Goal: Transaction & Acquisition: Book appointment/travel/reservation

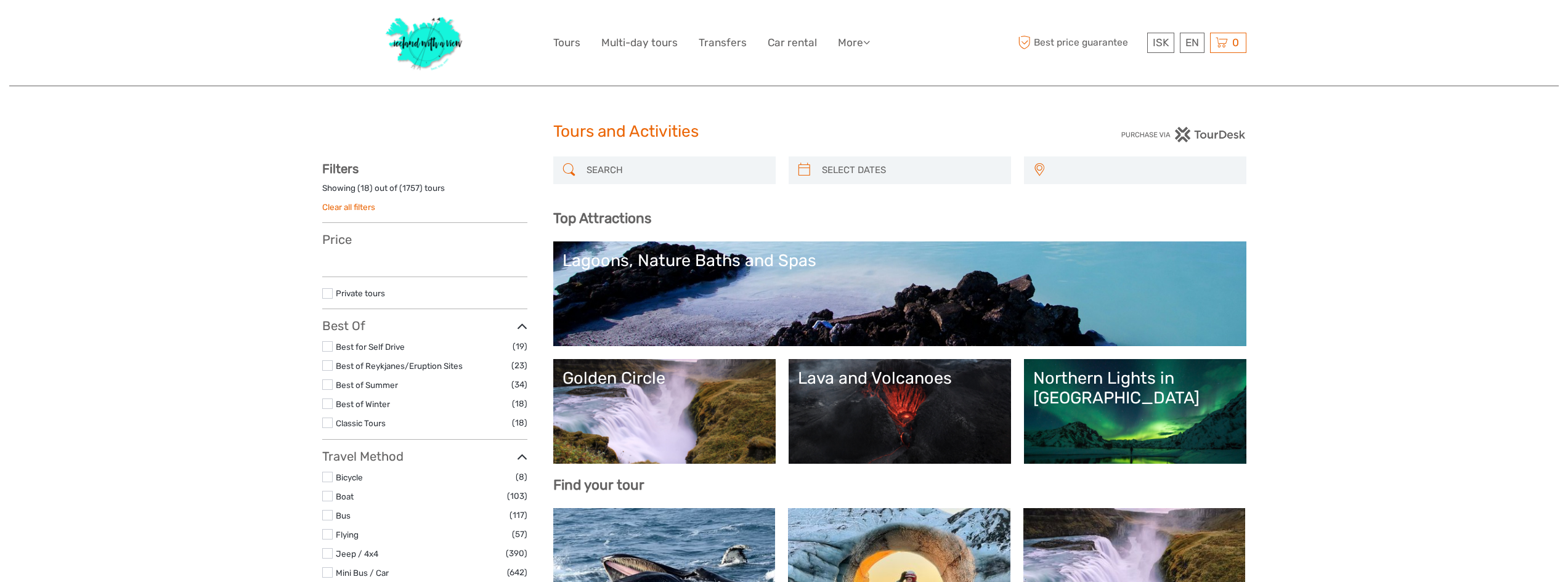
select select
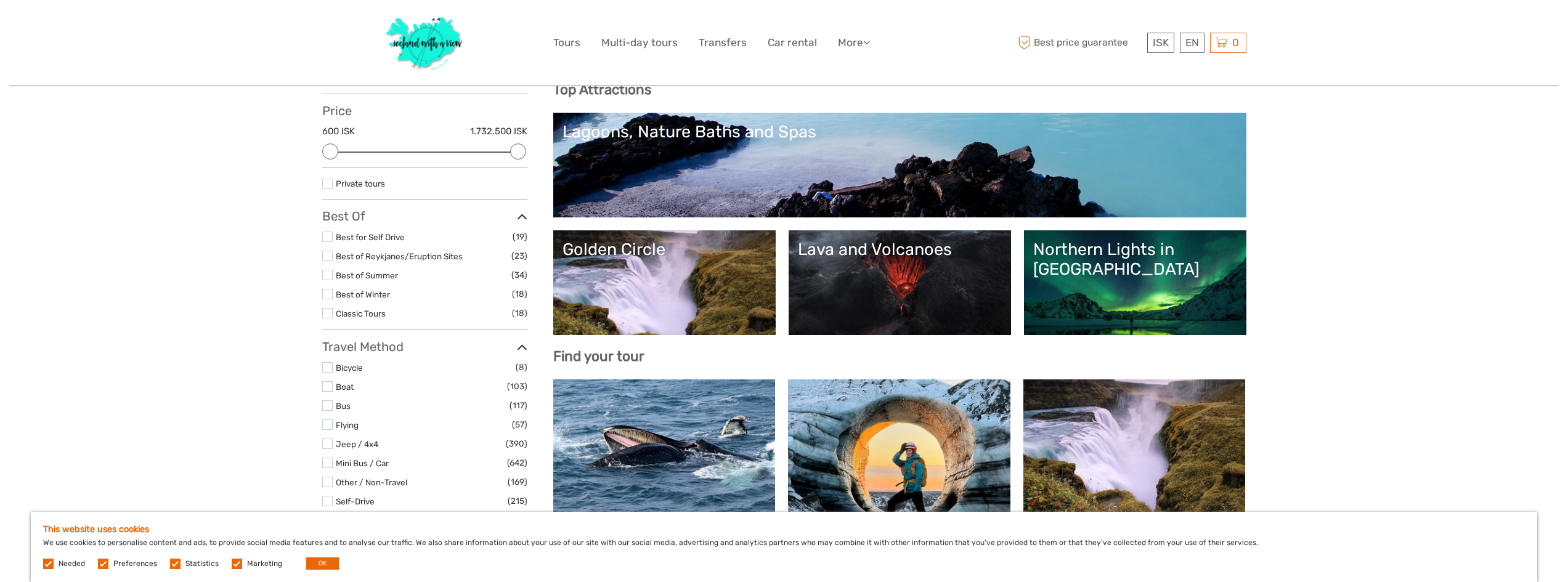
scroll to position [61, 0]
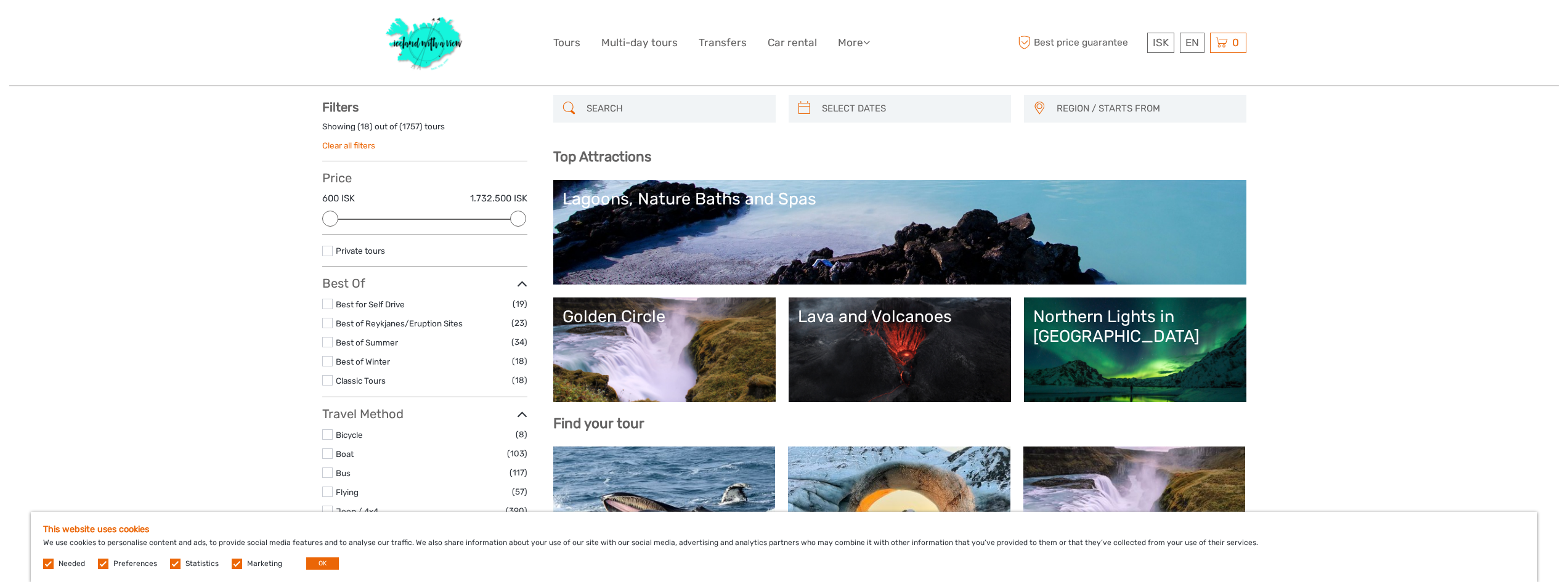
click at [863, 343] on link "Lava and Volcanoes" at bounding box center [900, 350] width 204 height 87
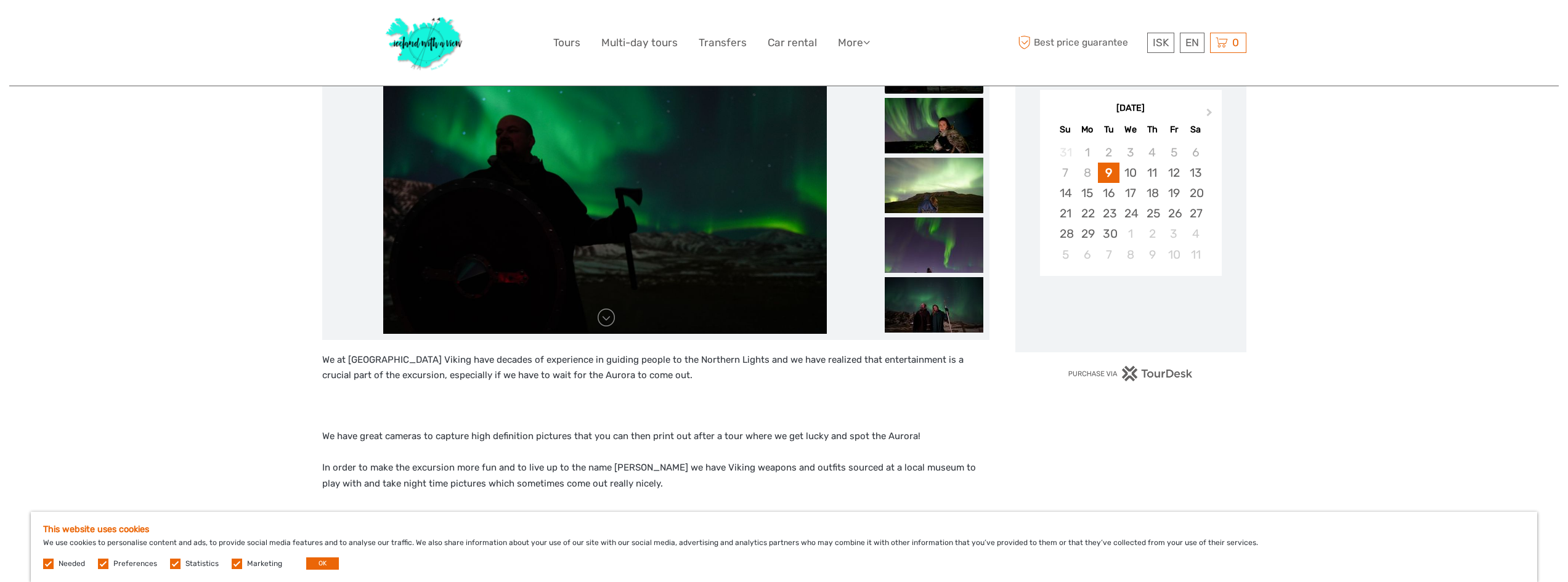
scroll to position [246, 0]
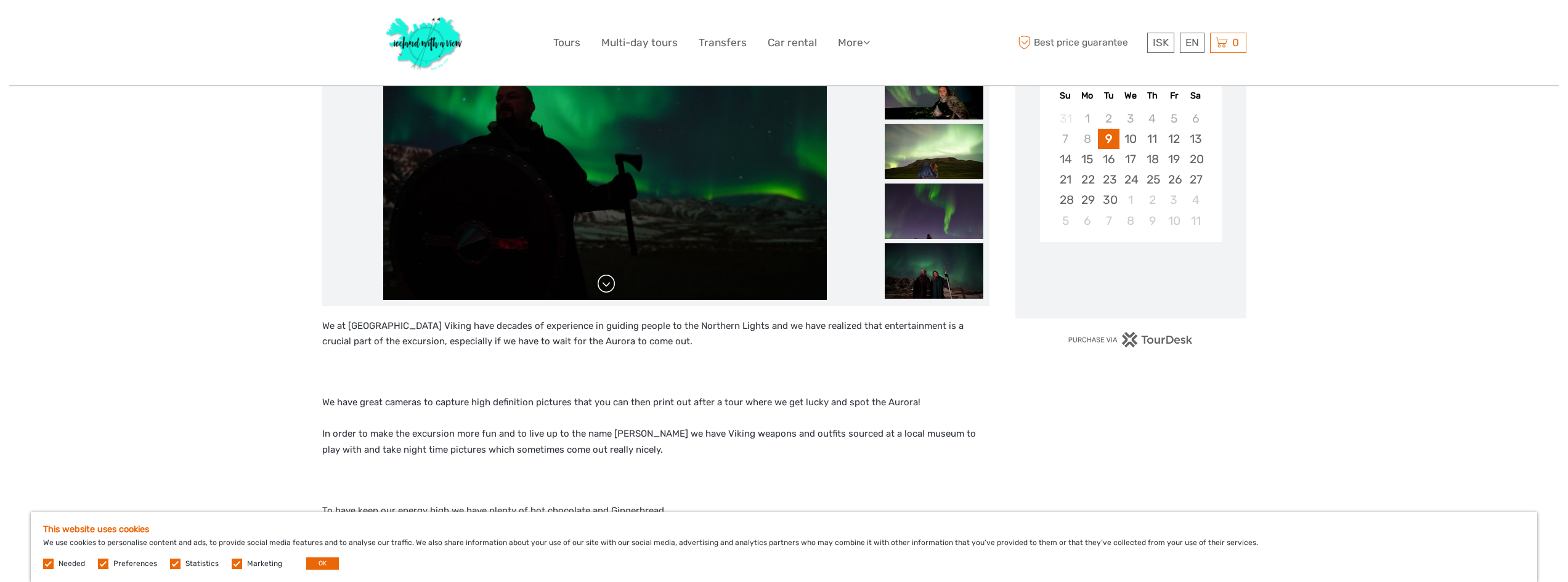
click at [605, 287] on link at bounding box center [606, 283] width 19 height 19
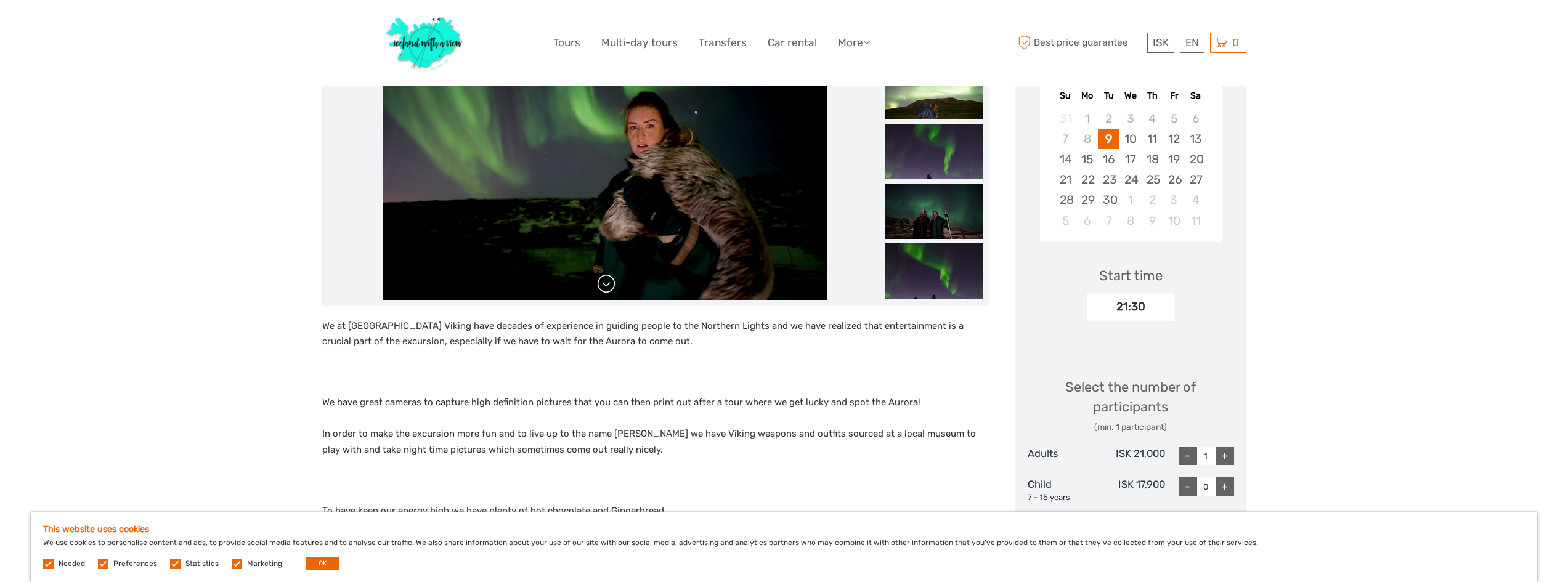
click at [608, 286] on link at bounding box center [606, 283] width 19 height 19
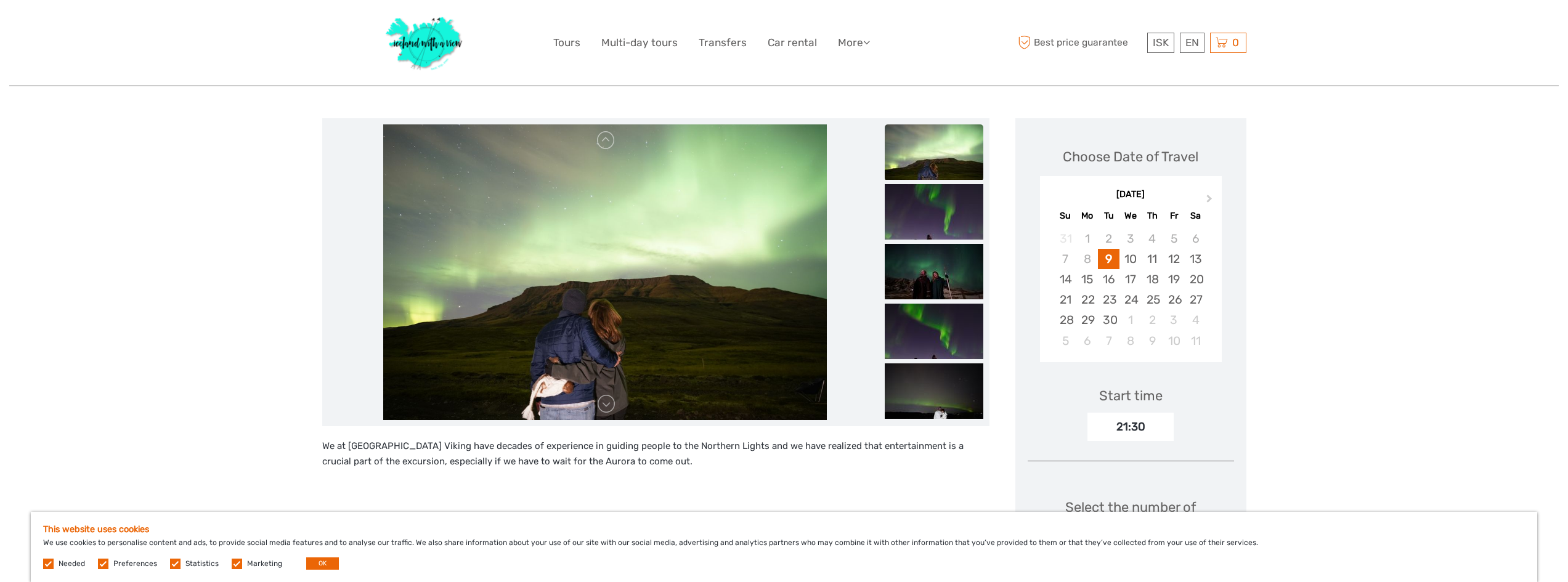
scroll to position [124, 0]
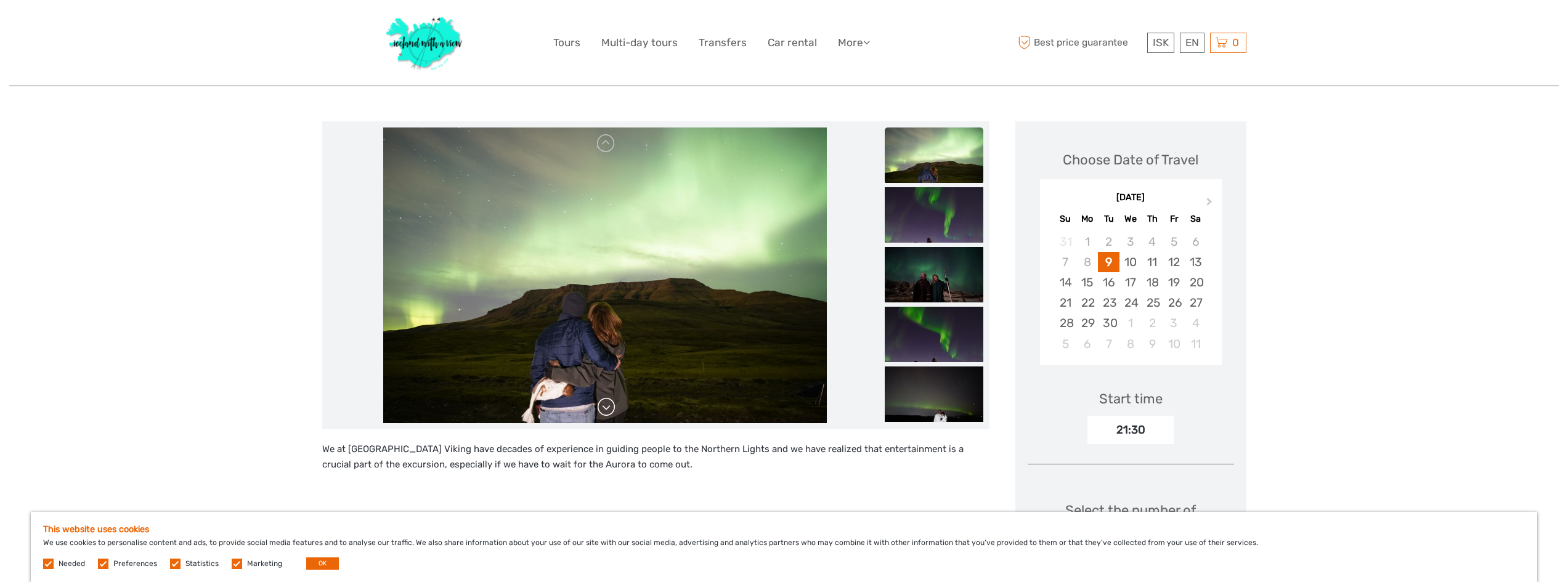
click at [607, 405] on link at bounding box center [606, 406] width 19 height 19
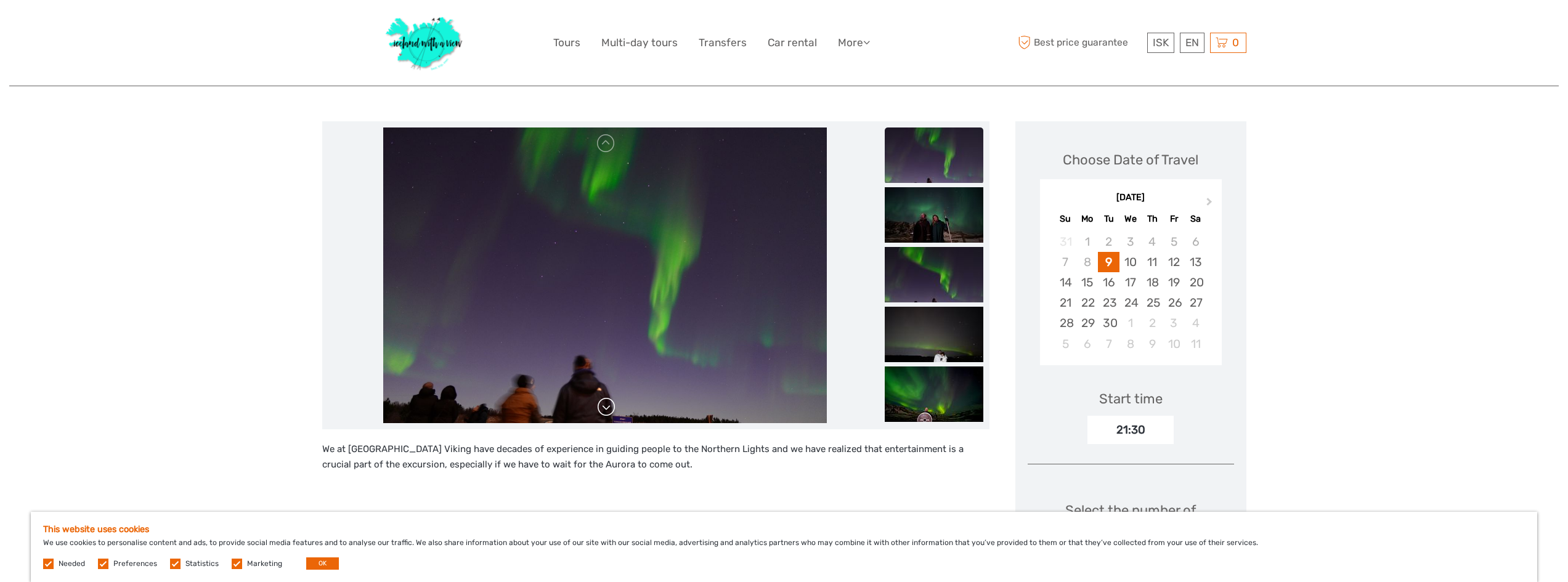
click at [607, 405] on link at bounding box center [606, 406] width 19 height 19
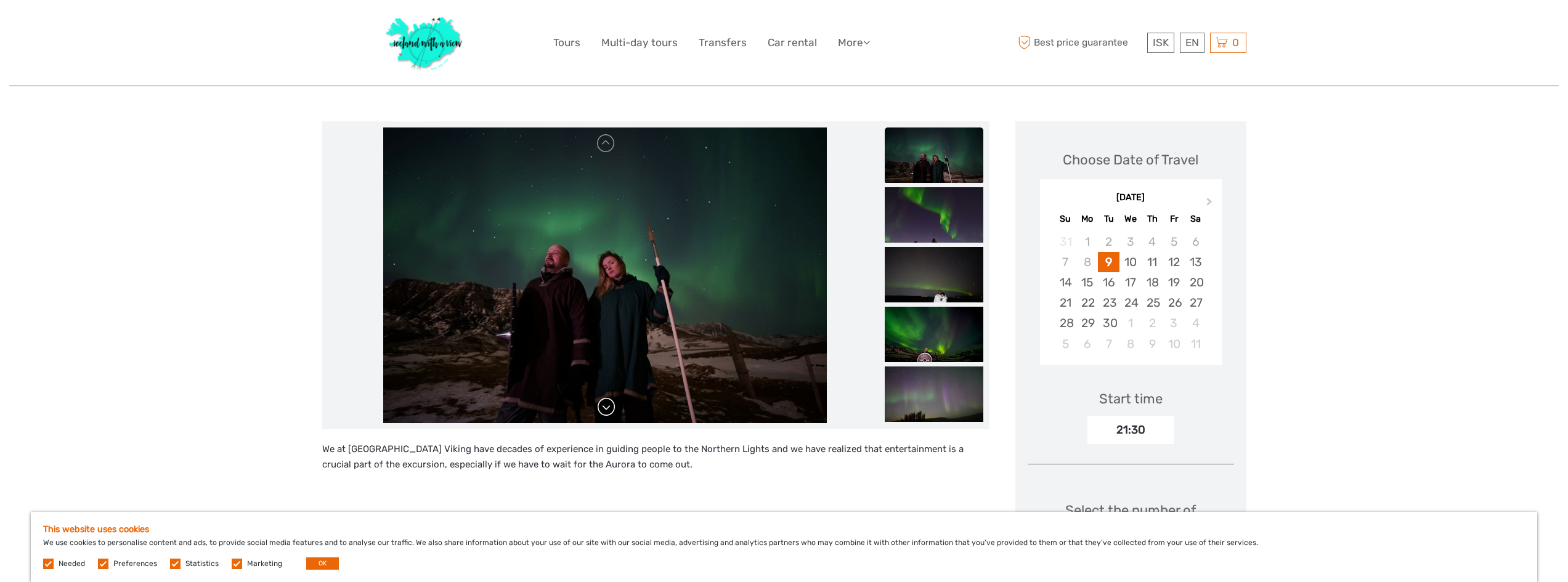
click at [607, 405] on link at bounding box center [606, 406] width 19 height 19
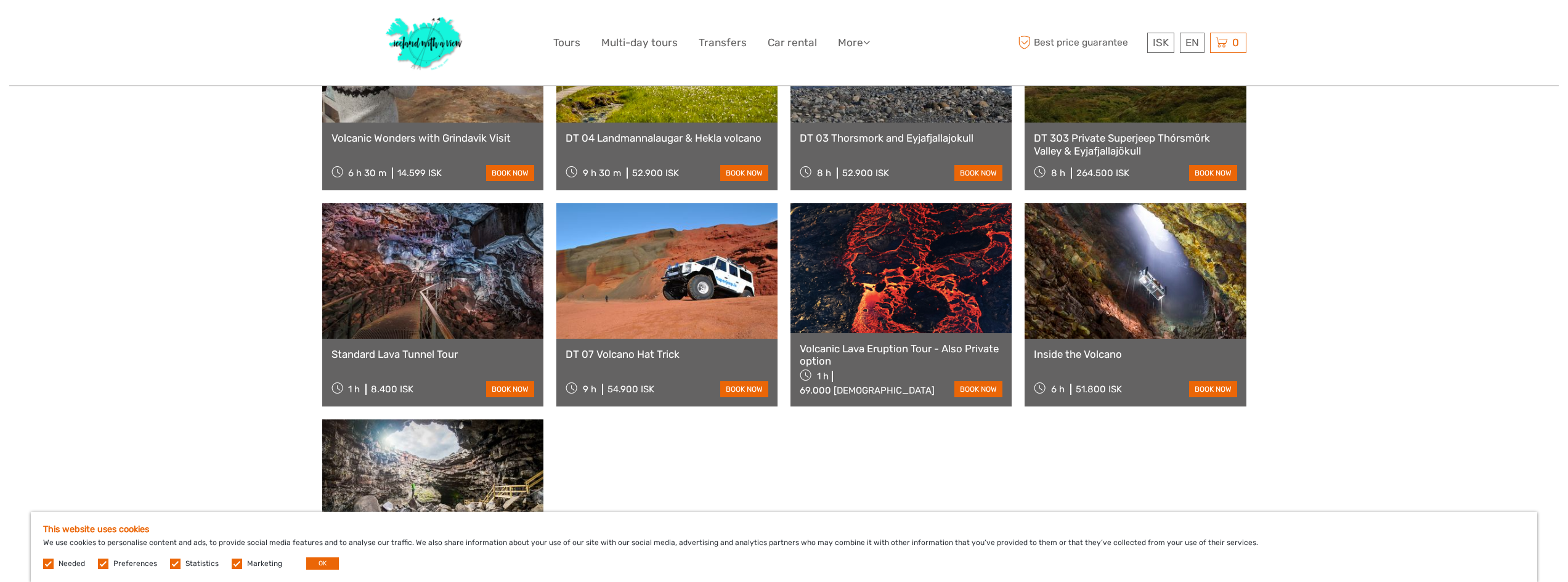
scroll to position [924, 0]
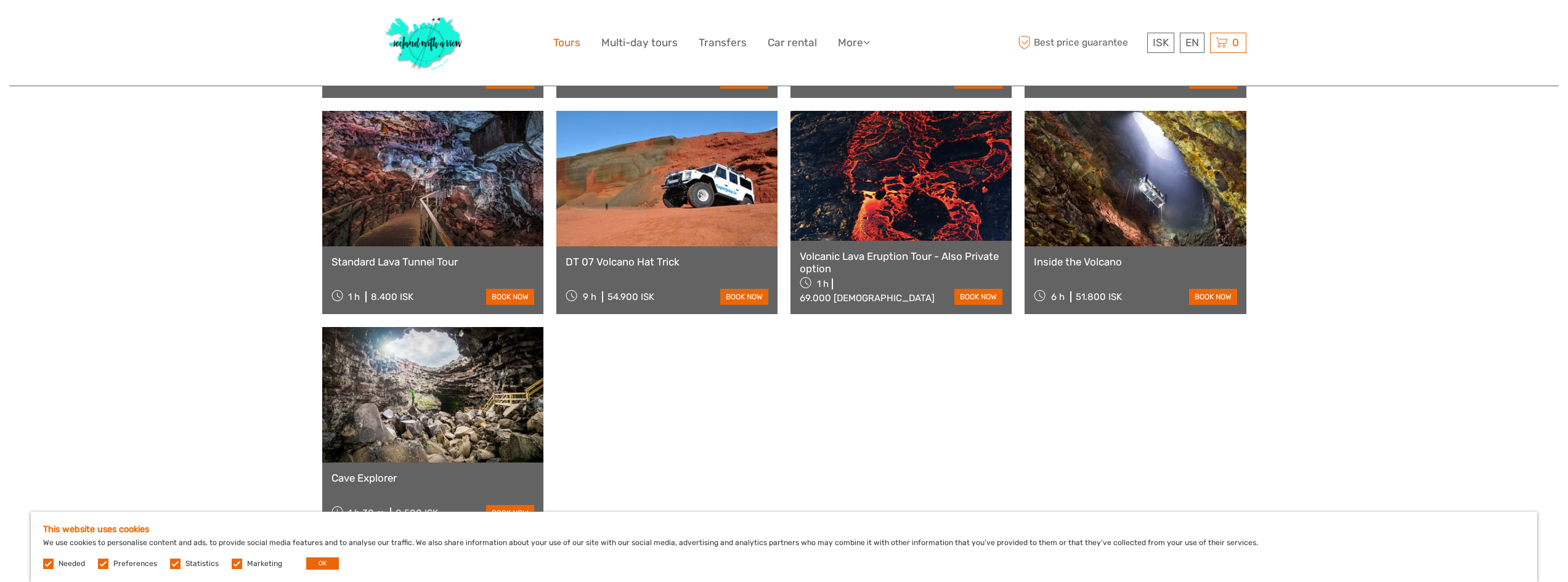
click at [567, 45] on link "Tours" at bounding box center [567, 42] width 27 height 18
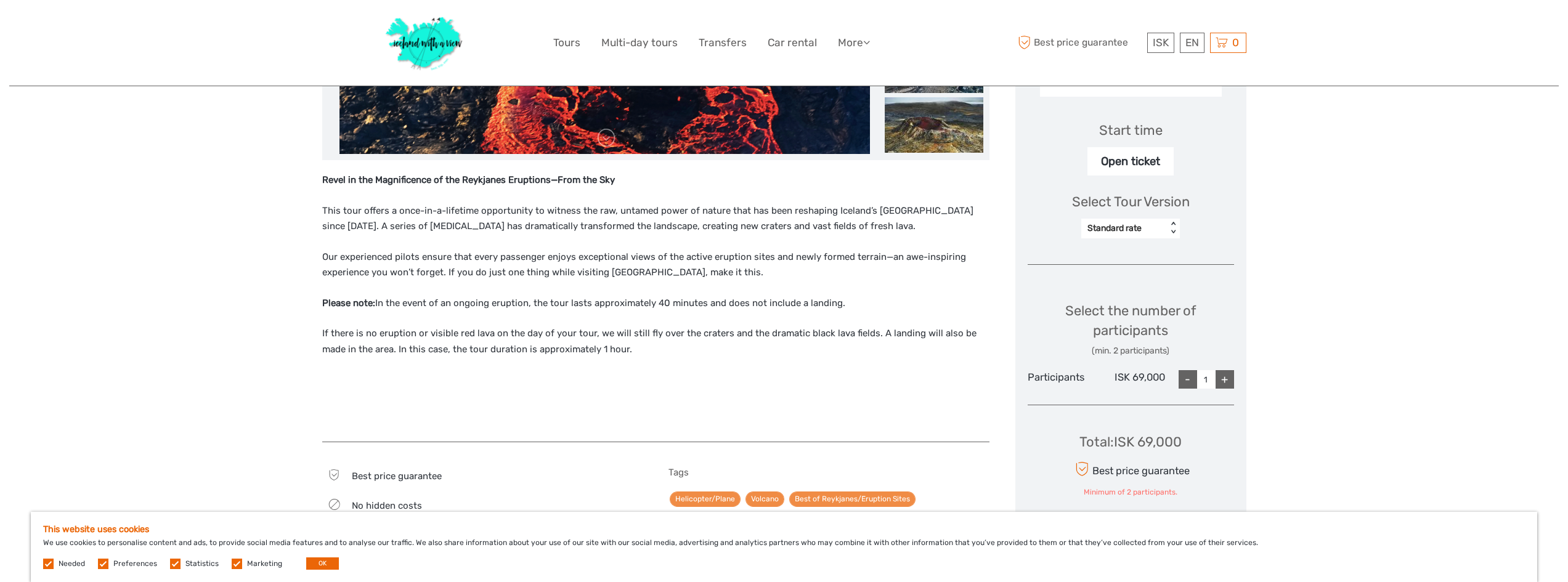
scroll to position [431, 0]
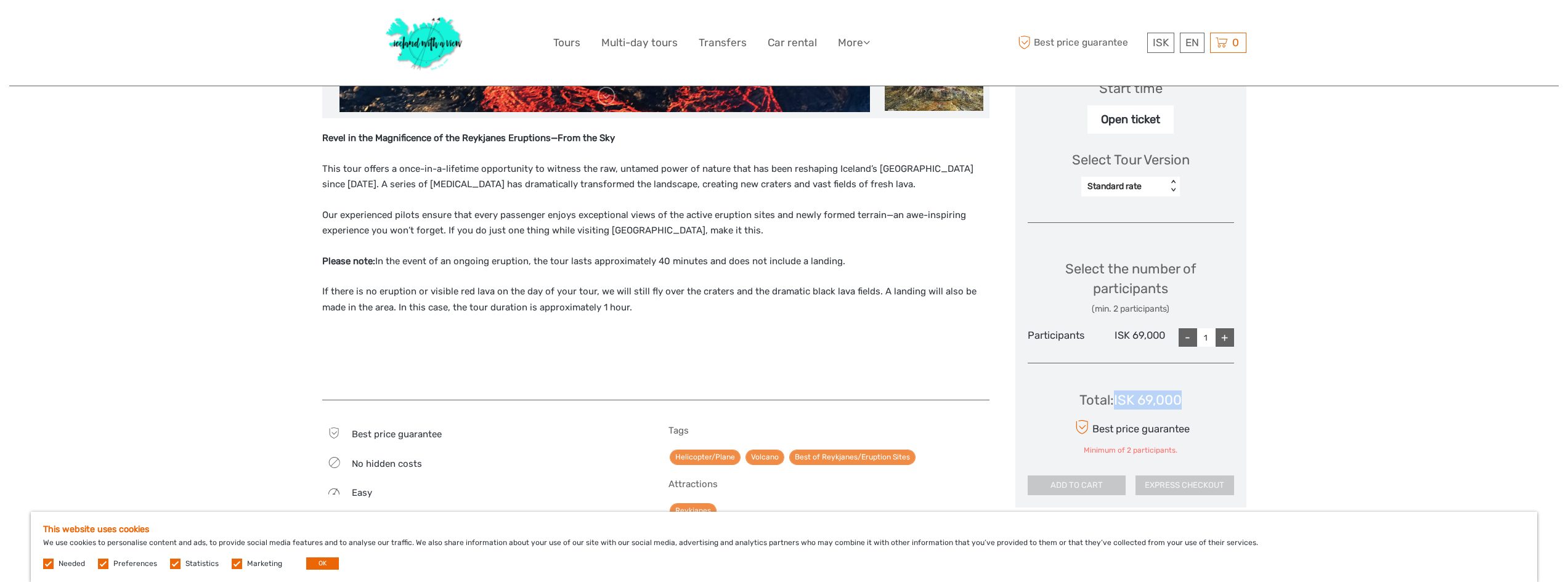
drag, startPoint x: 1115, startPoint y: 399, endPoint x: 1182, endPoint y: 394, distance: 67.2
click at [1182, 394] on div "Total : ISK 69,000" at bounding box center [1131, 399] width 103 height 19
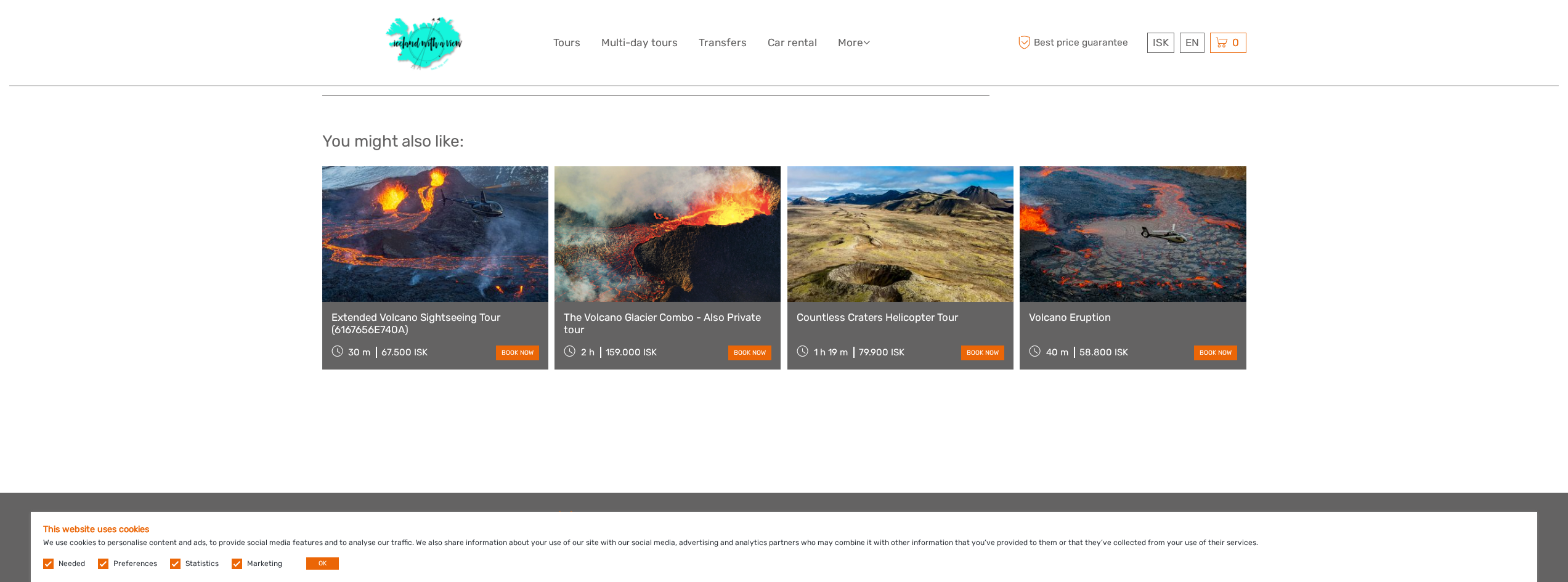
scroll to position [1047, 0]
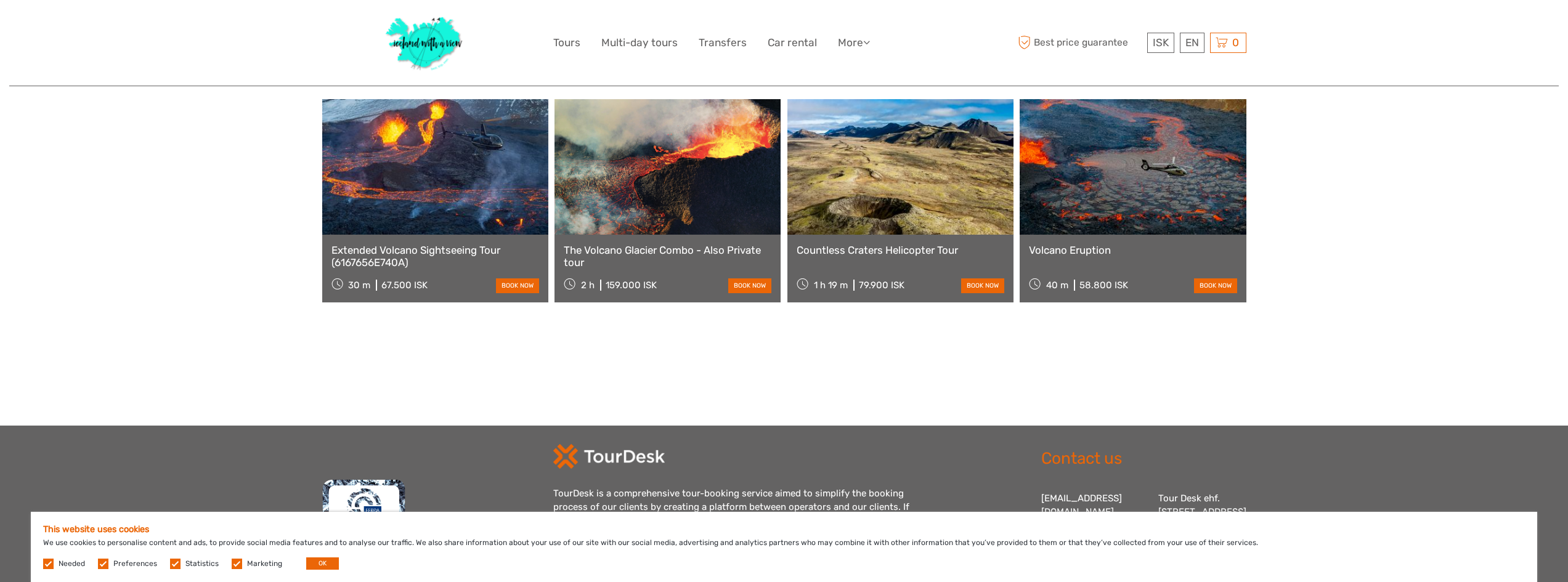
drag, startPoint x: 1254, startPoint y: 445, endPoint x: 1237, endPoint y: 455, distance: 19.7
click at [1238, 454] on footer "TourDesk is a comprehensive tour-booking service aimed to simplify the booking …" at bounding box center [784, 547] width 1568 height 242
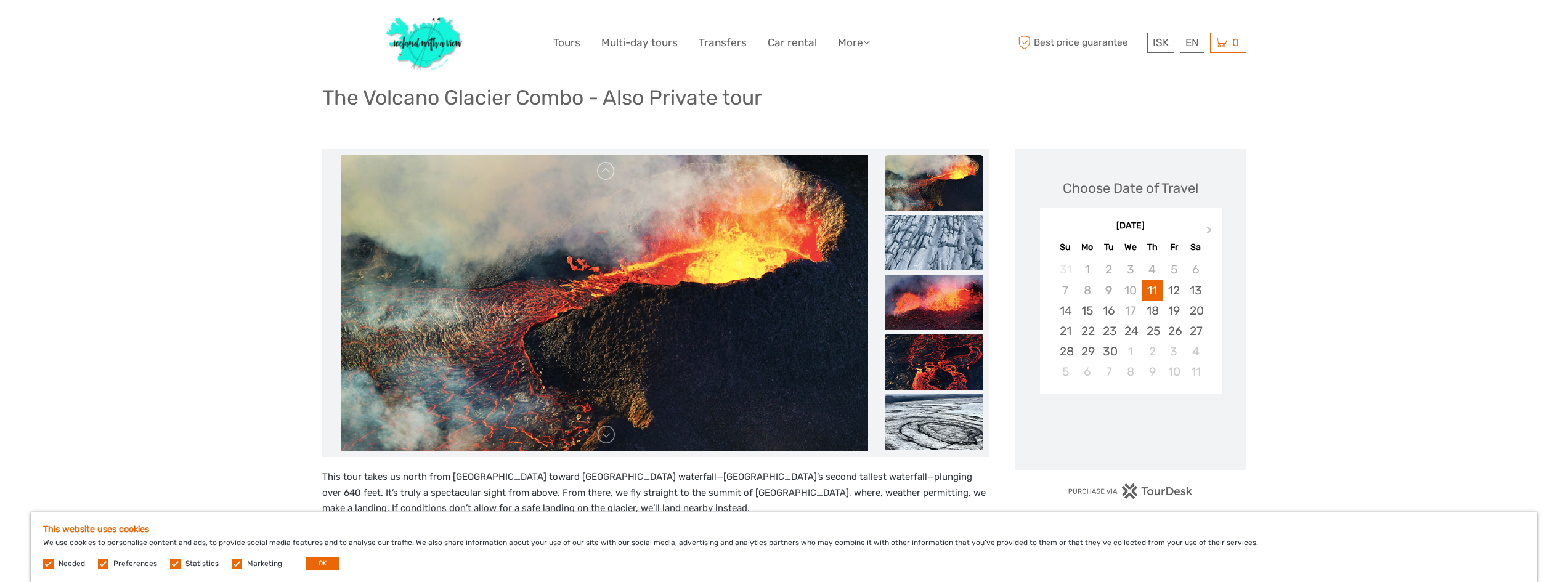
scroll to position [124, 0]
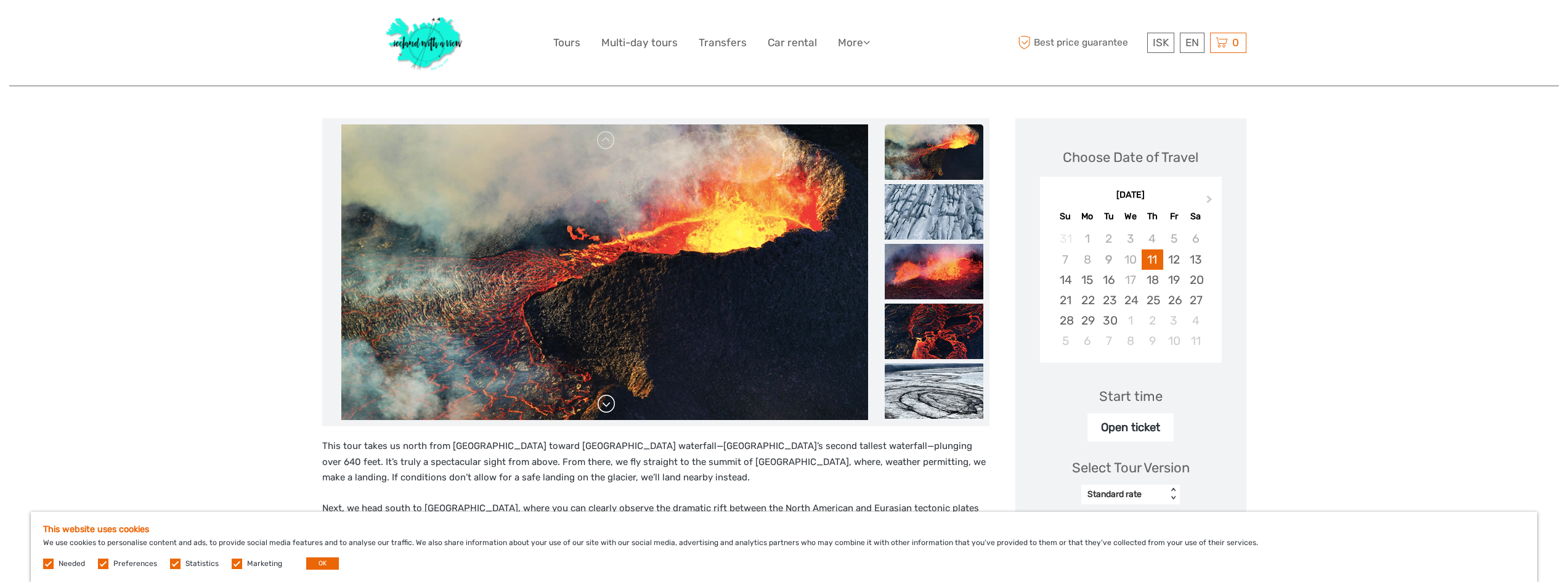
click at [605, 409] on link at bounding box center [606, 404] width 19 height 19
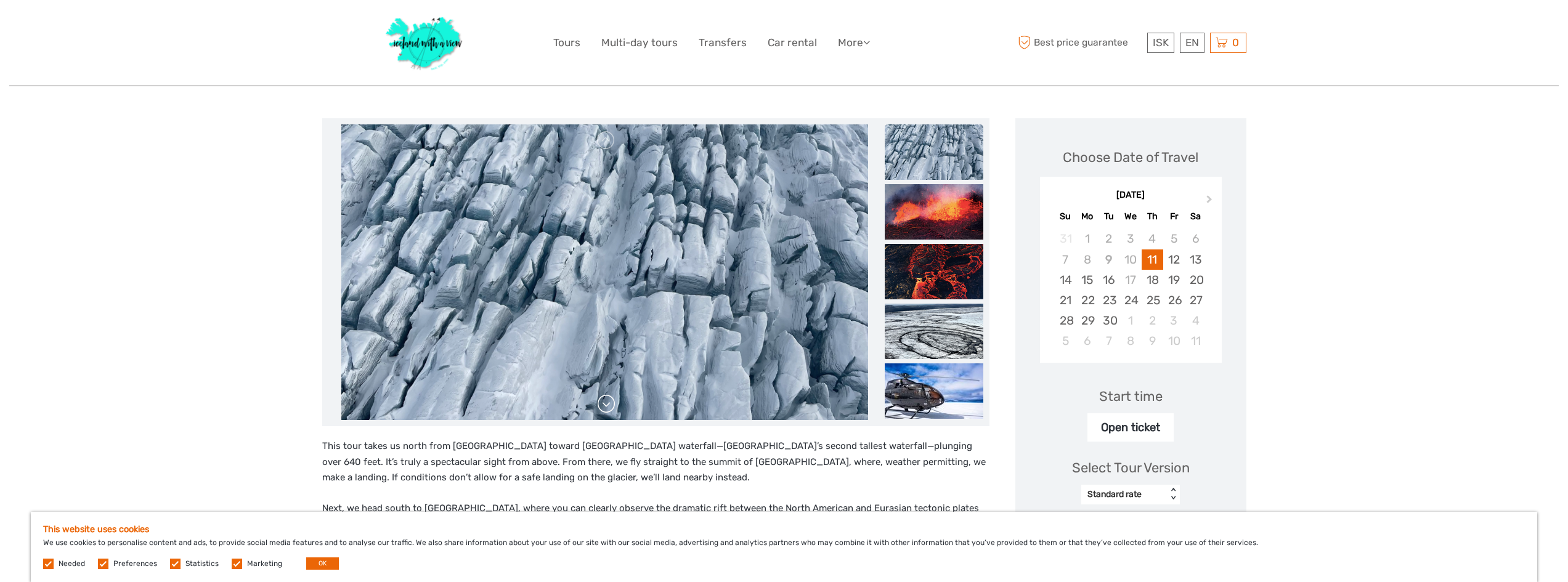
click at [605, 409] on link at bounding box center [606, 404] width 19 height 19
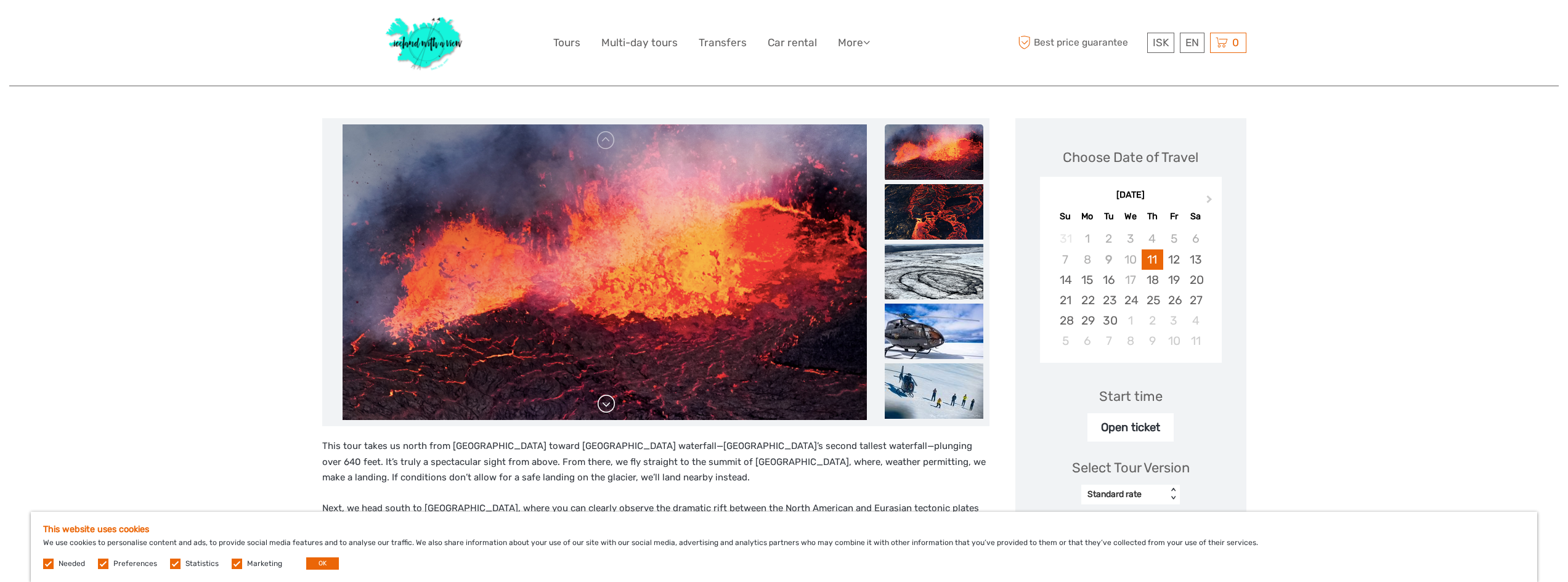
click at [605, 409] on link at bounding box center [606, 404] width 19 height 19
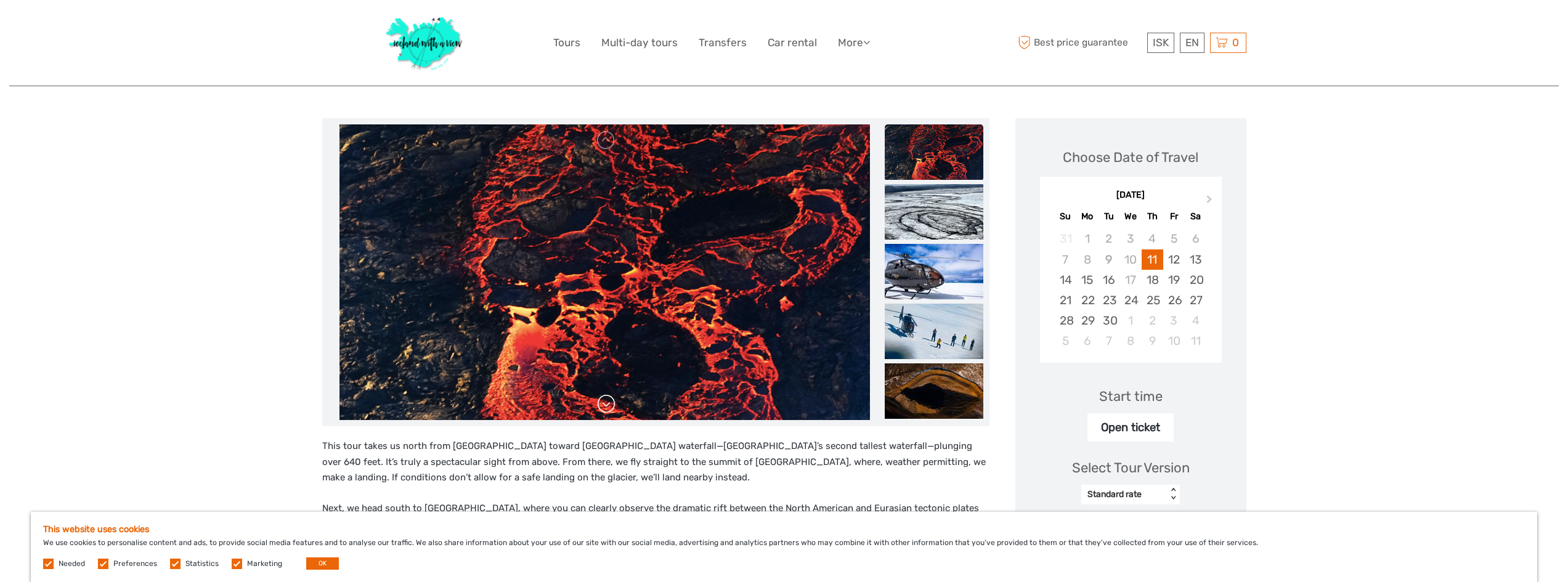
click at [605, 409] on link at bounding box center [606, 404] width 19 height 19
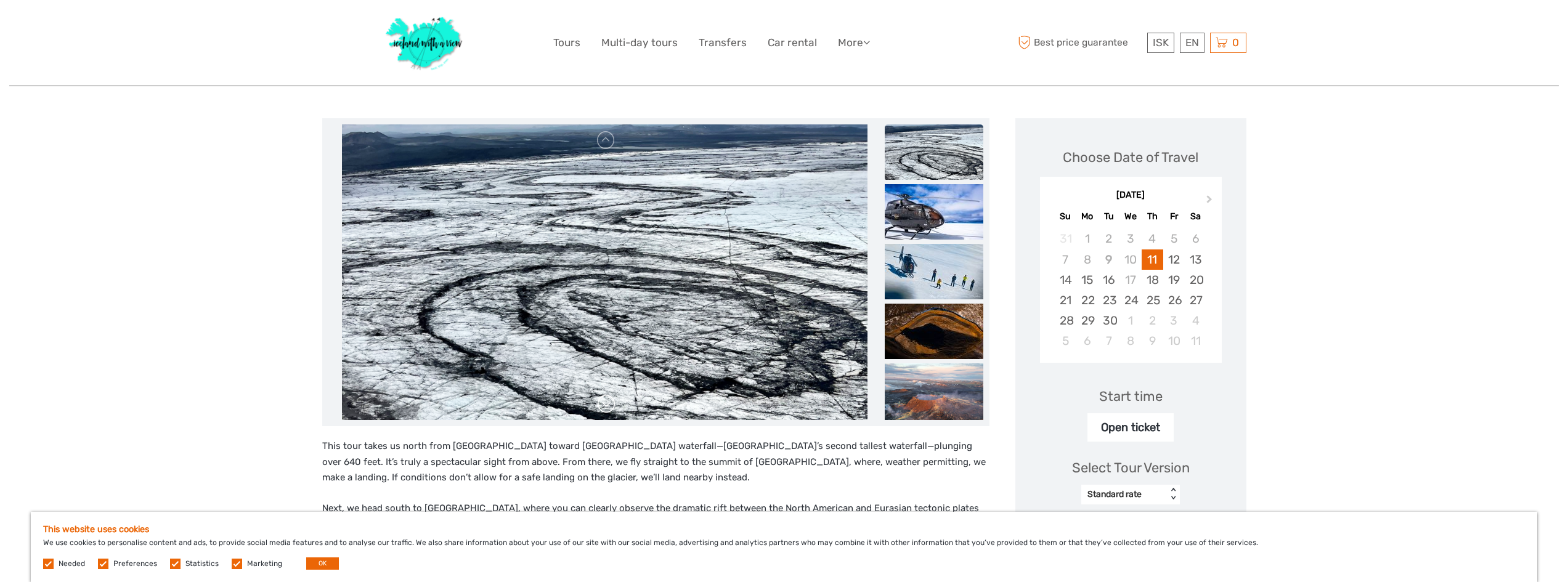
click at [605, 409] on link at bounding box center [606, 404] width 19 height 19
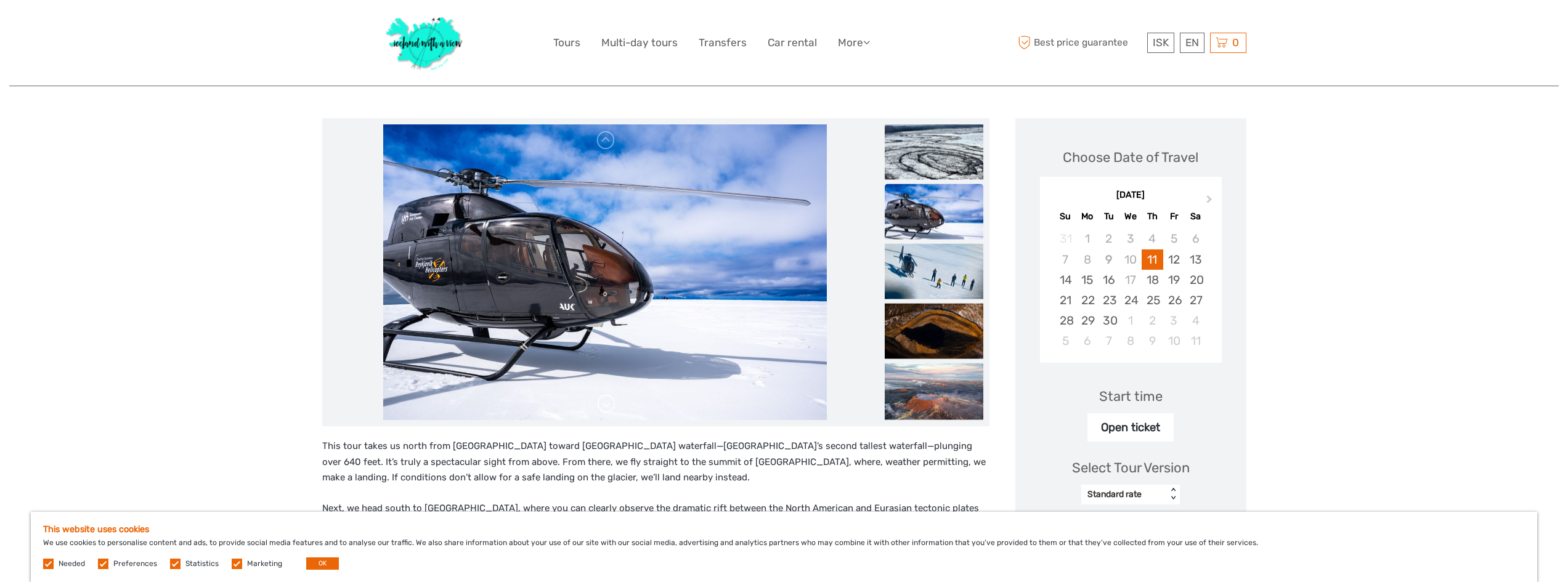
click at [605, 409] on link at bounding box center [606, 404] width 19 height 19
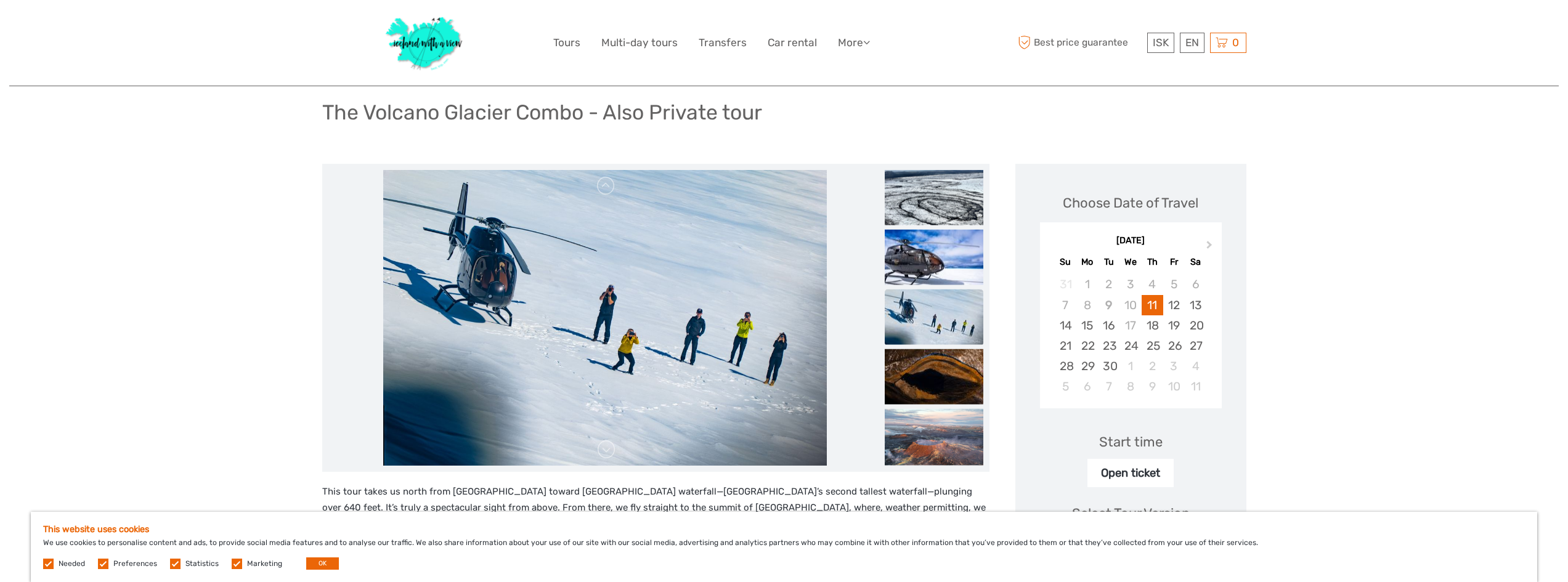
scroll to position [61, 0]
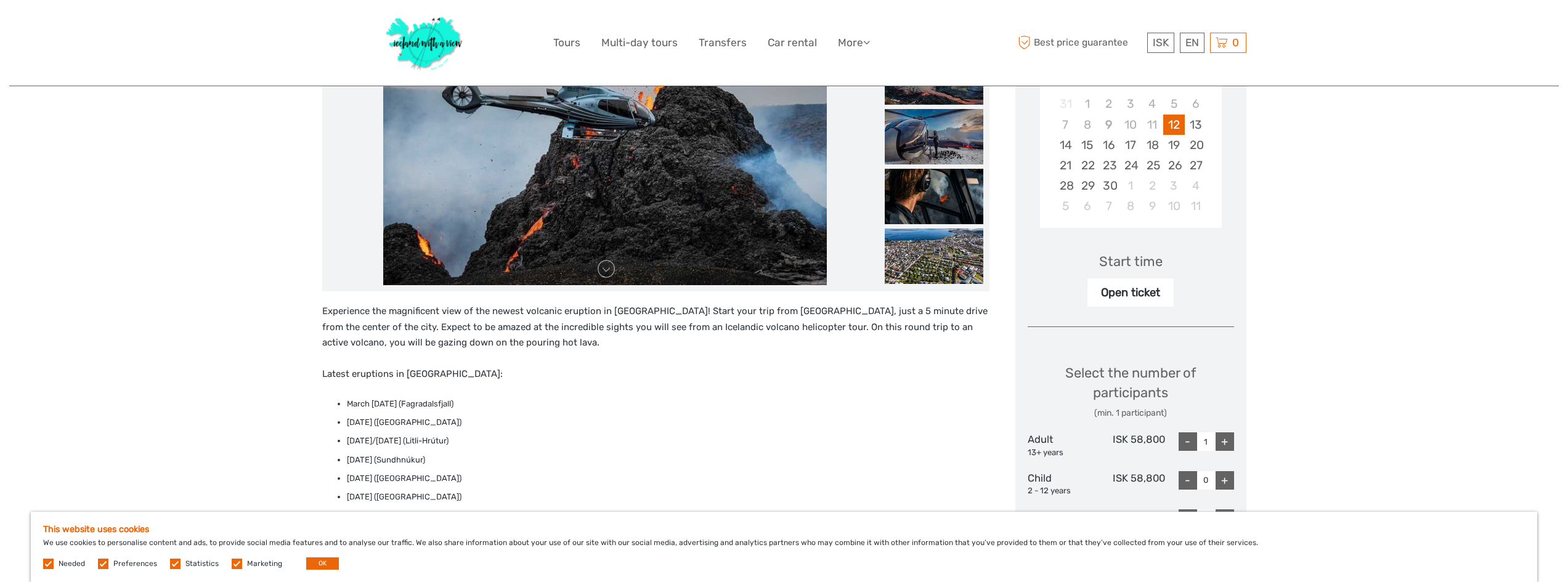
scroll to position [246, 0]
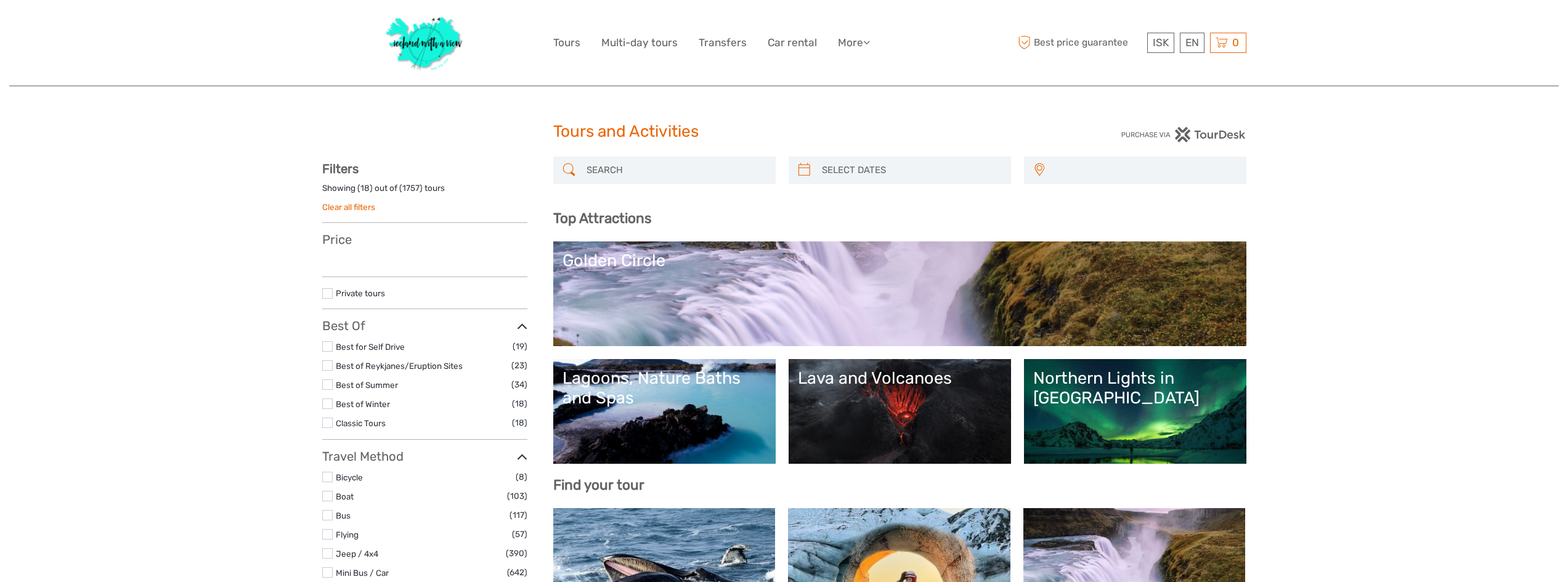
select select
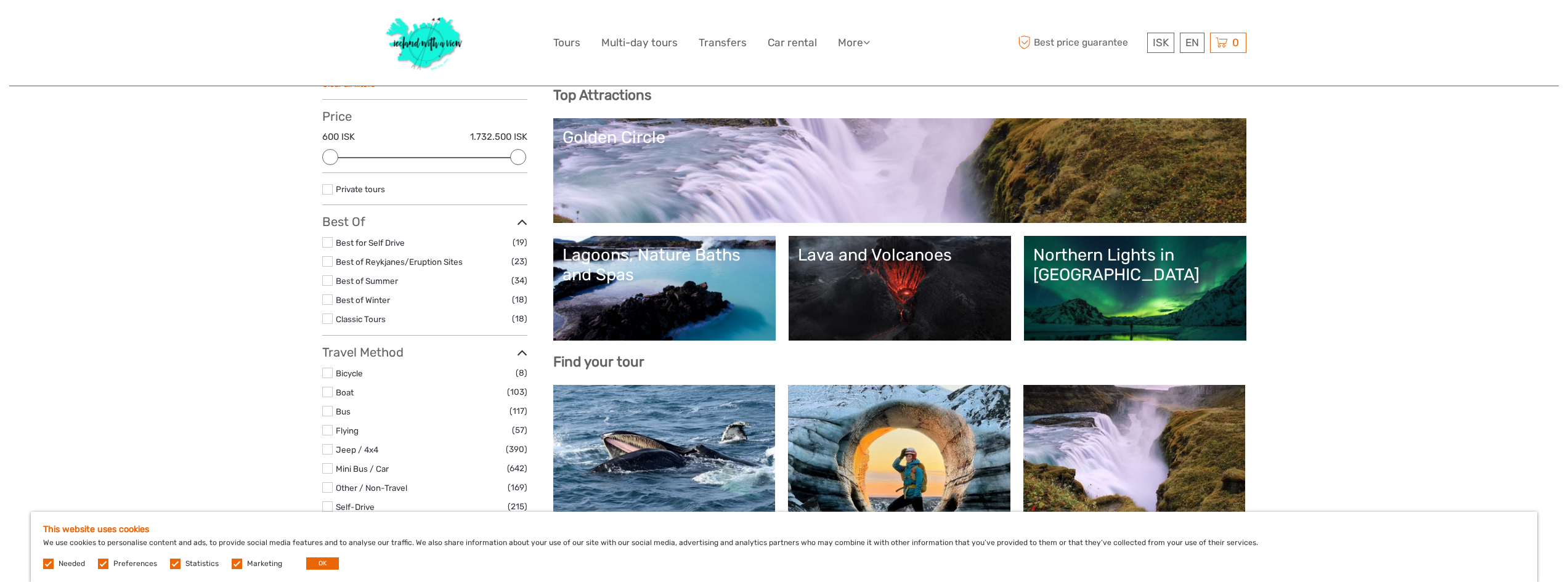
click at [333, 241] on li "Best for Self Drive (19)" at bounding box center [425, 242] width 205 height 14
click at [328, 243] on label at bounding box center [327, 242] width 10 height 10
click at [0, 0] on input "checkbox" at bounding box center [0, 0] width 0 height 0
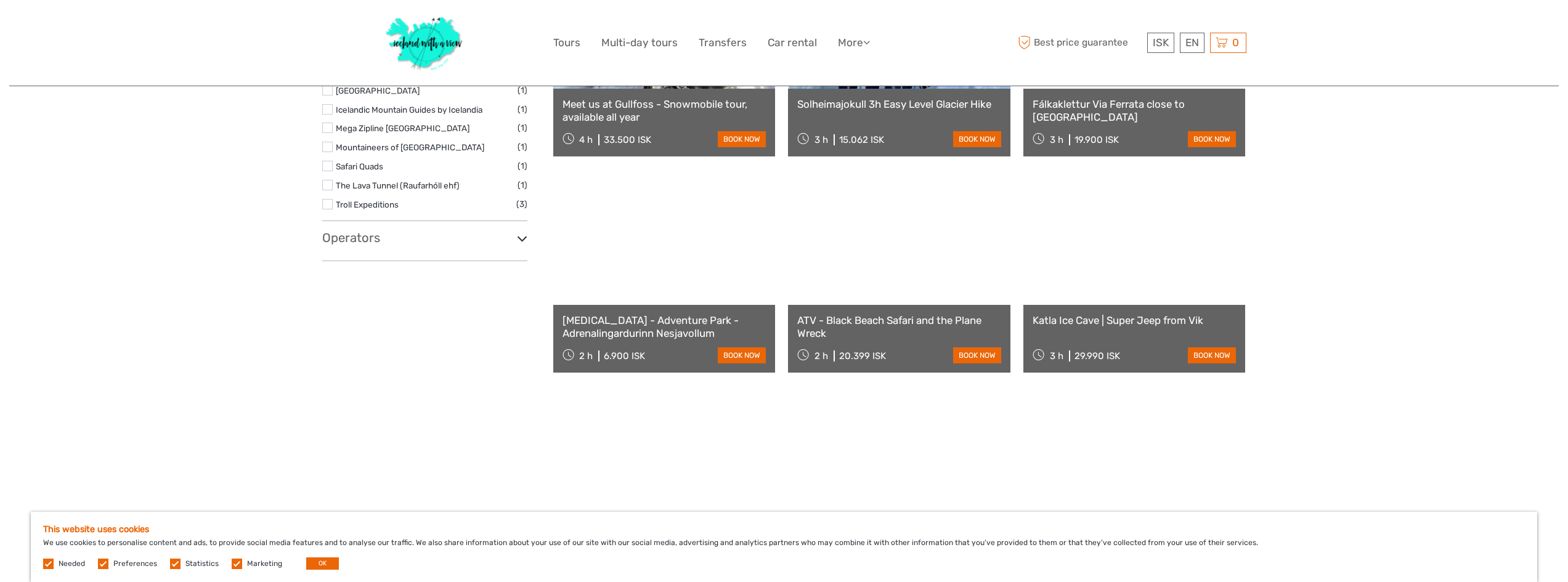
scroll to position [933, 0]
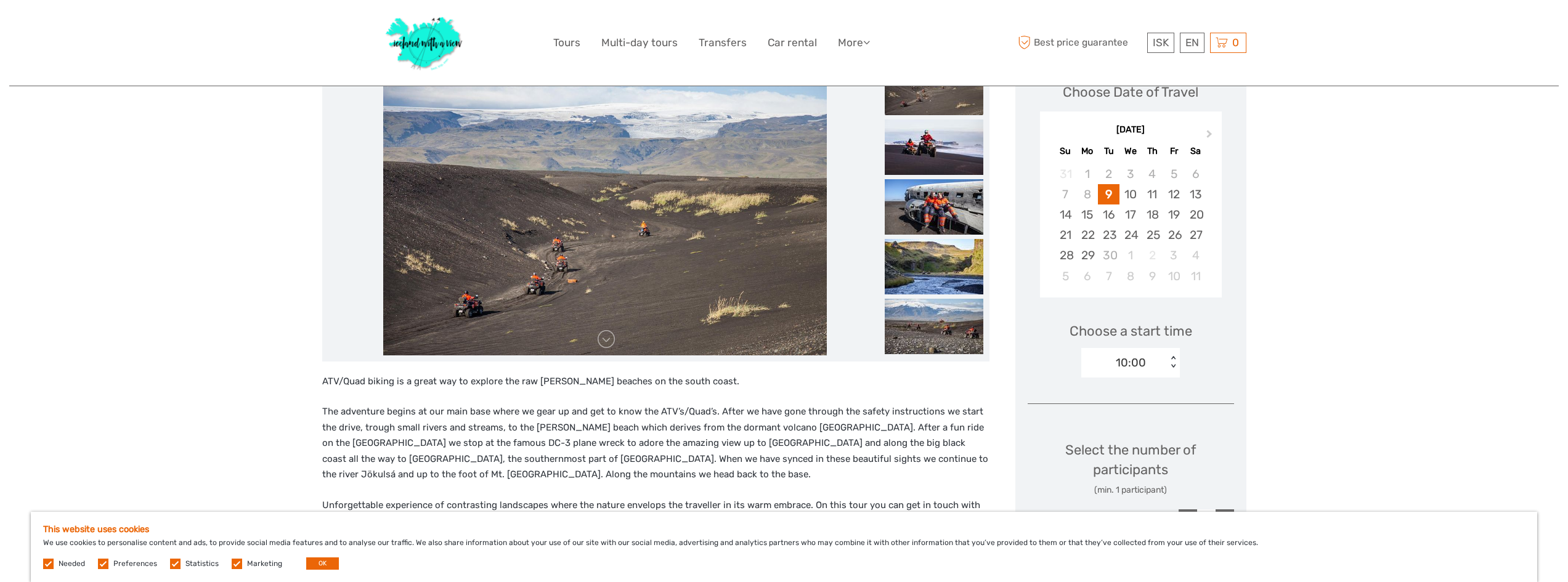
scroll to position [246, 0]
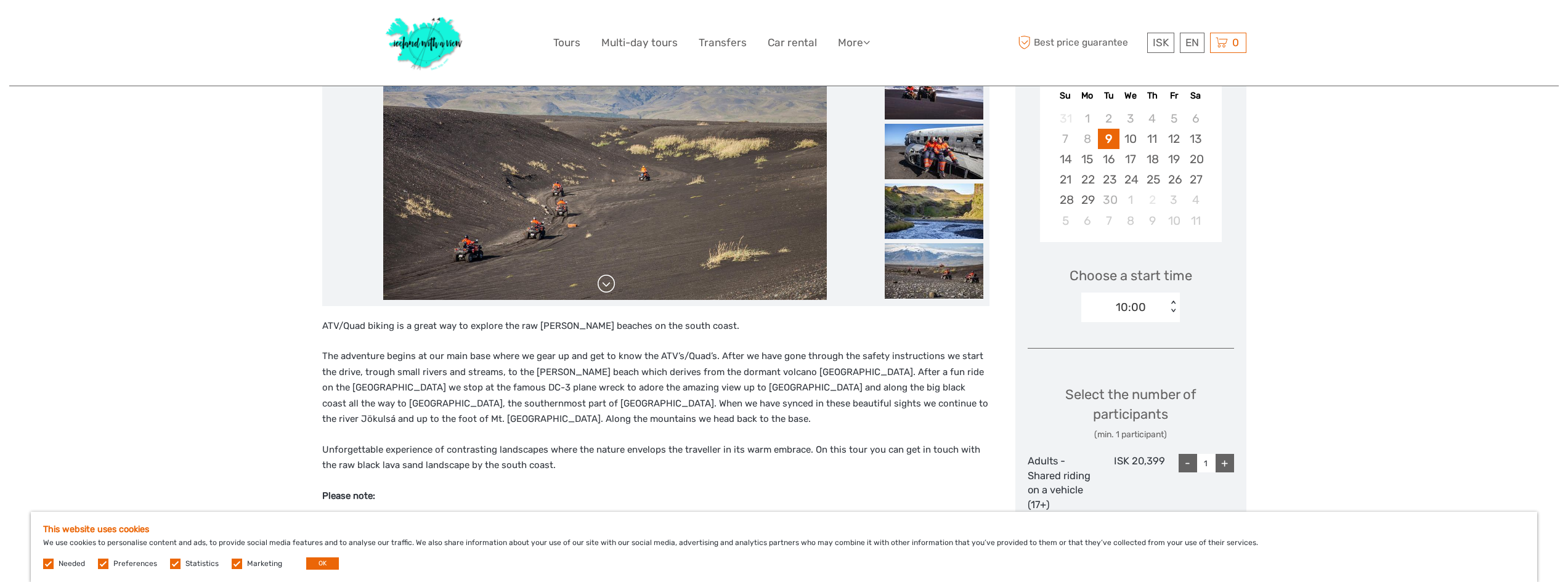
click at [596, 291] on link at bounding box center [606, 283] width 19 height 19
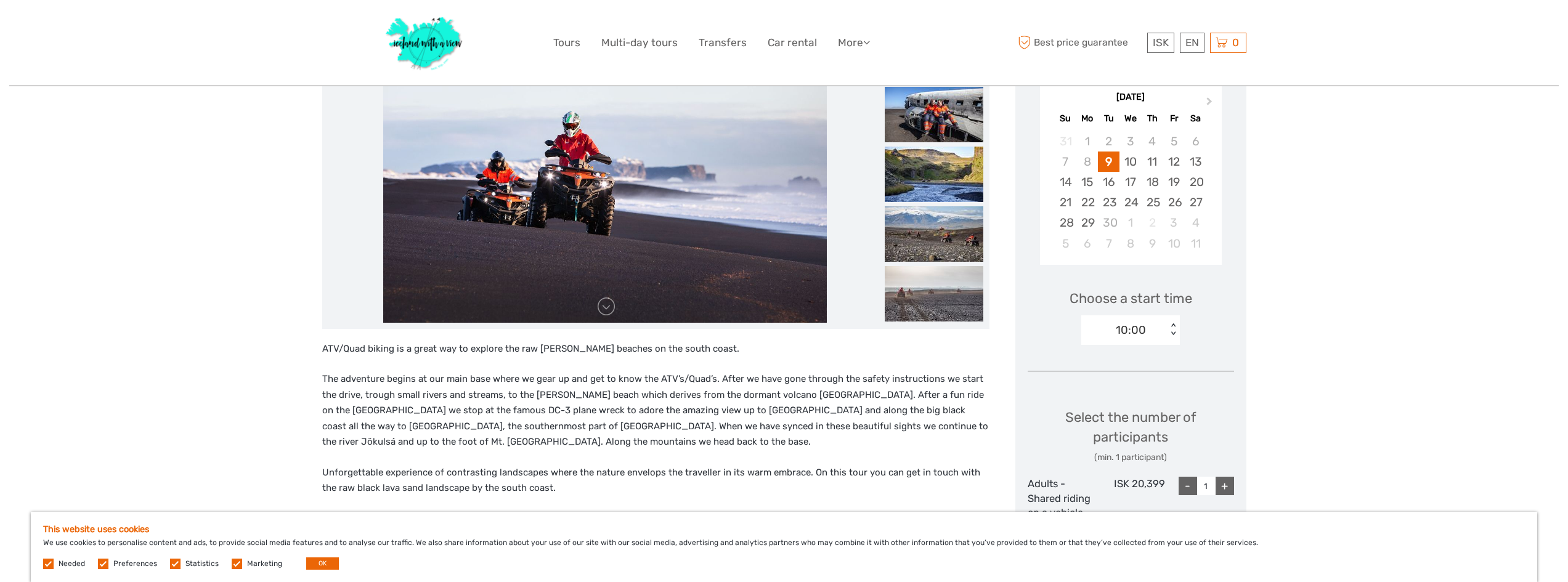
scroll to position [185, 0]
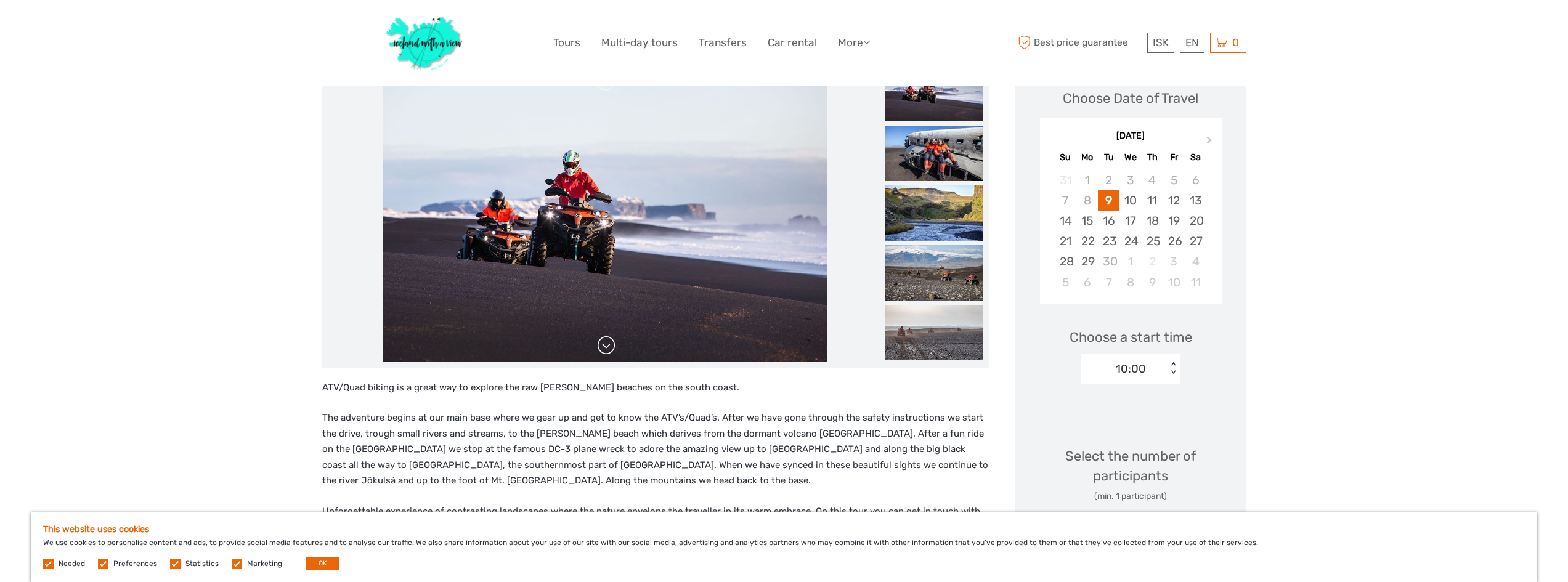
click at [604, 350] on link at bounding box center [606, 345] width 19 height 19
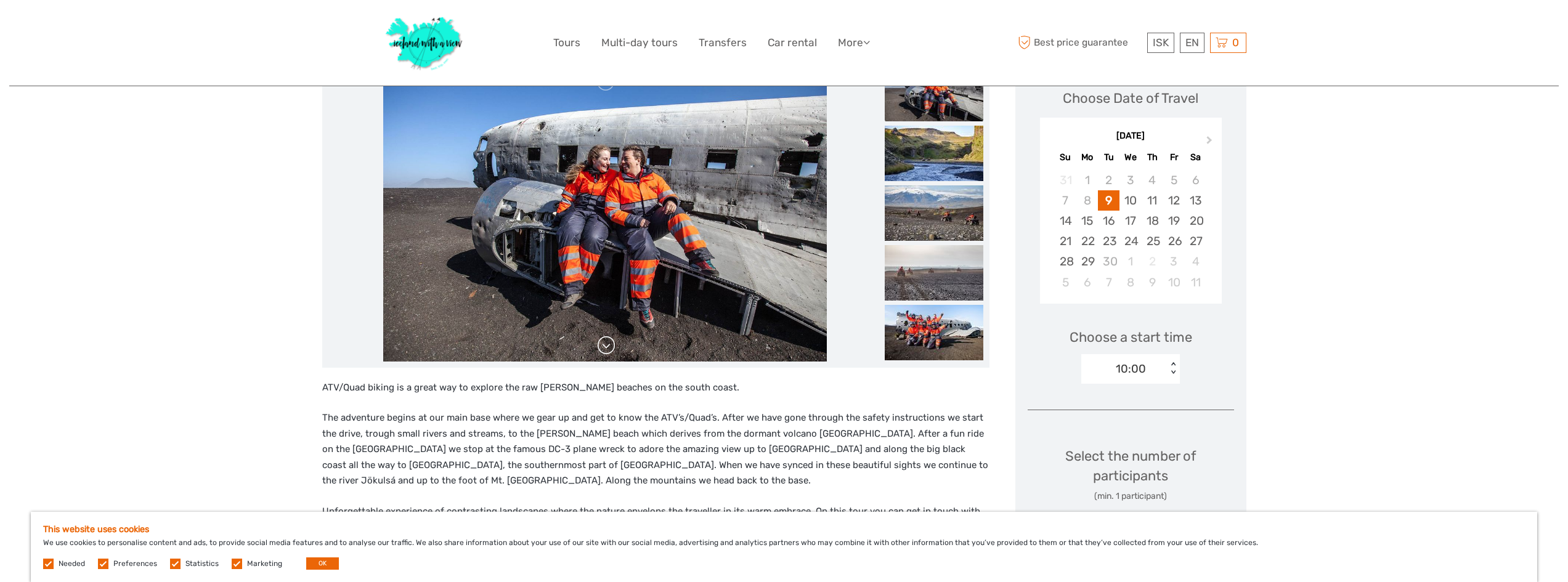
click at [604, 350] on link at bounding box center [606, 345] width 19 height 19
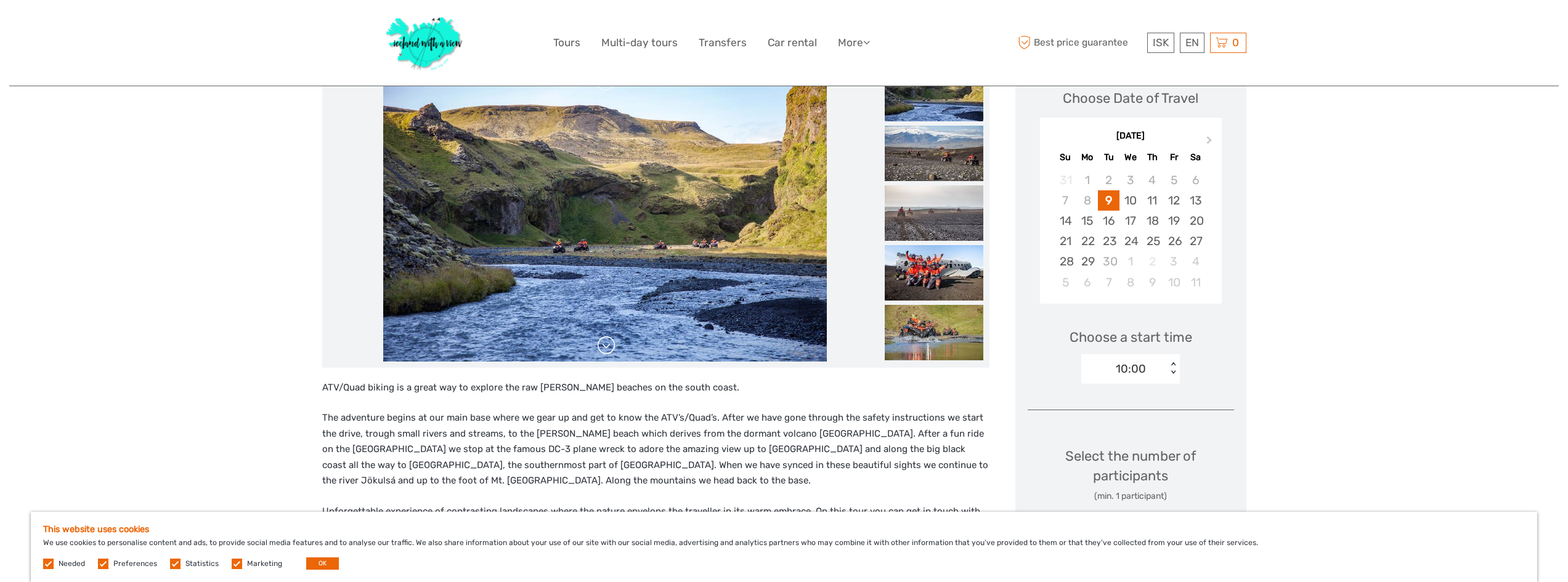
click at [604, 350] on link at bounding box center [606, 345] width 19 height 19
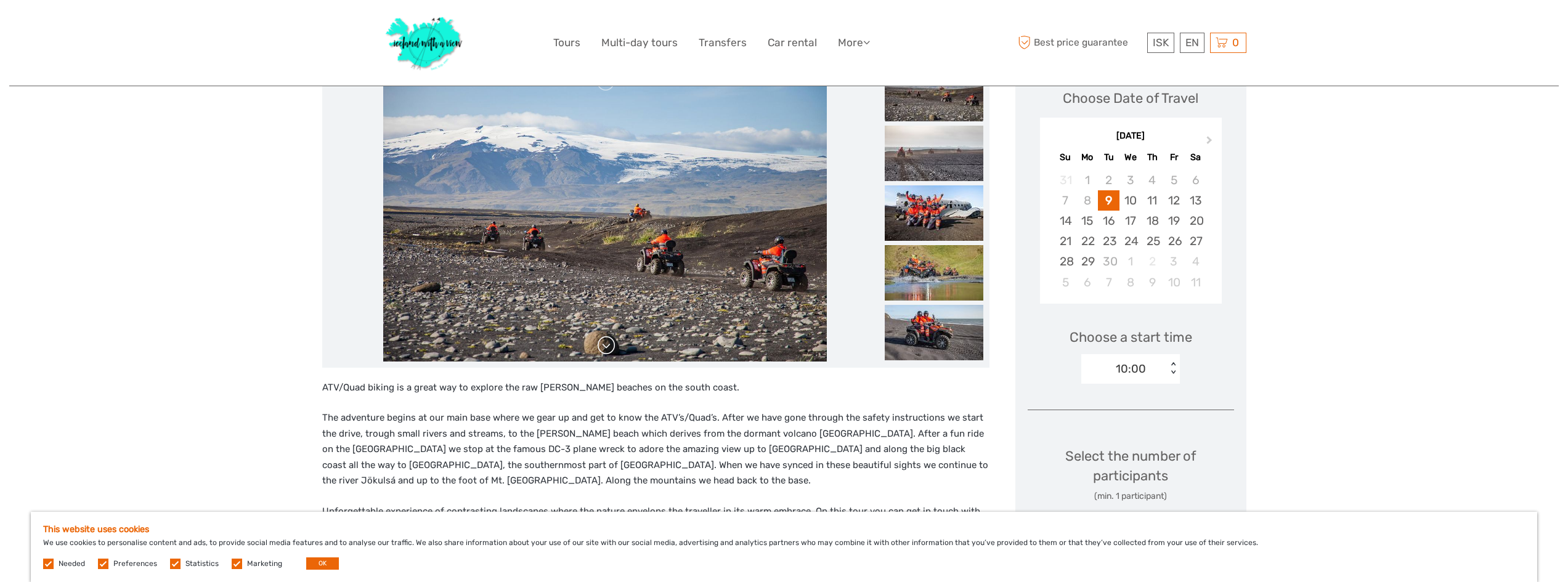
click at [604, 350] on link at bounding box center [606, 345] width 19 height 19
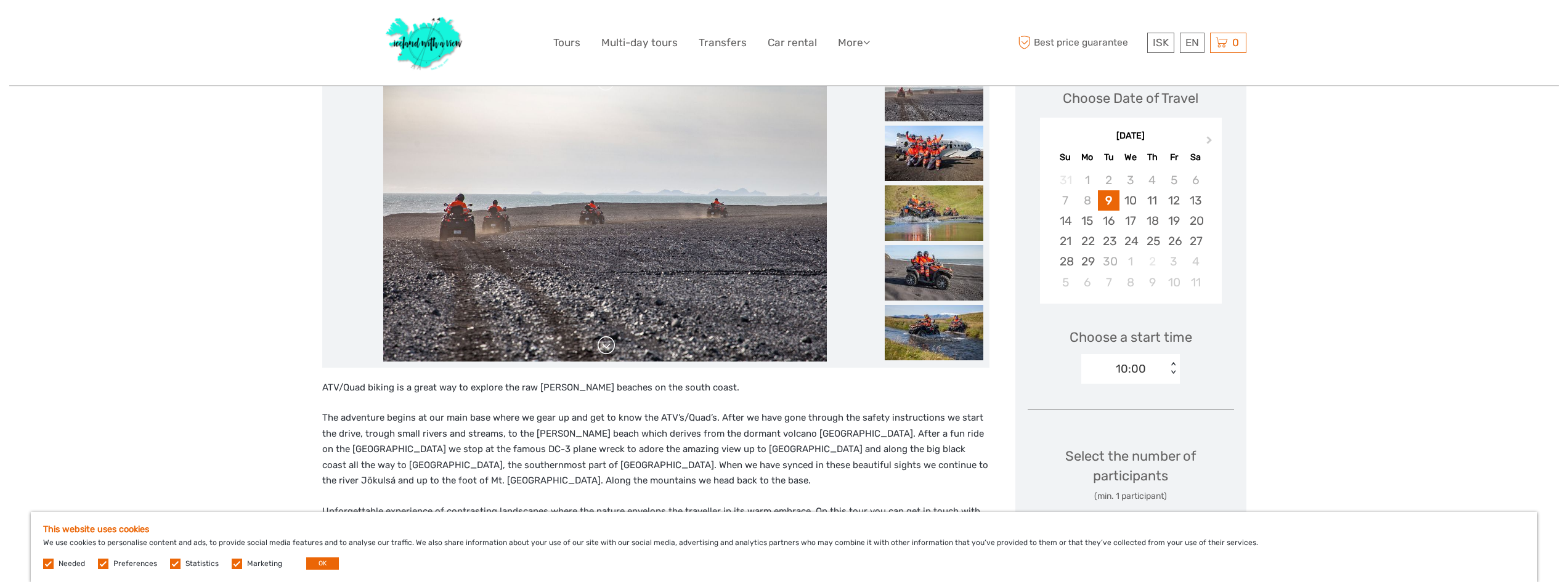
click at [604, 350] on link at bounding box center [606, 345] width 19 height 19
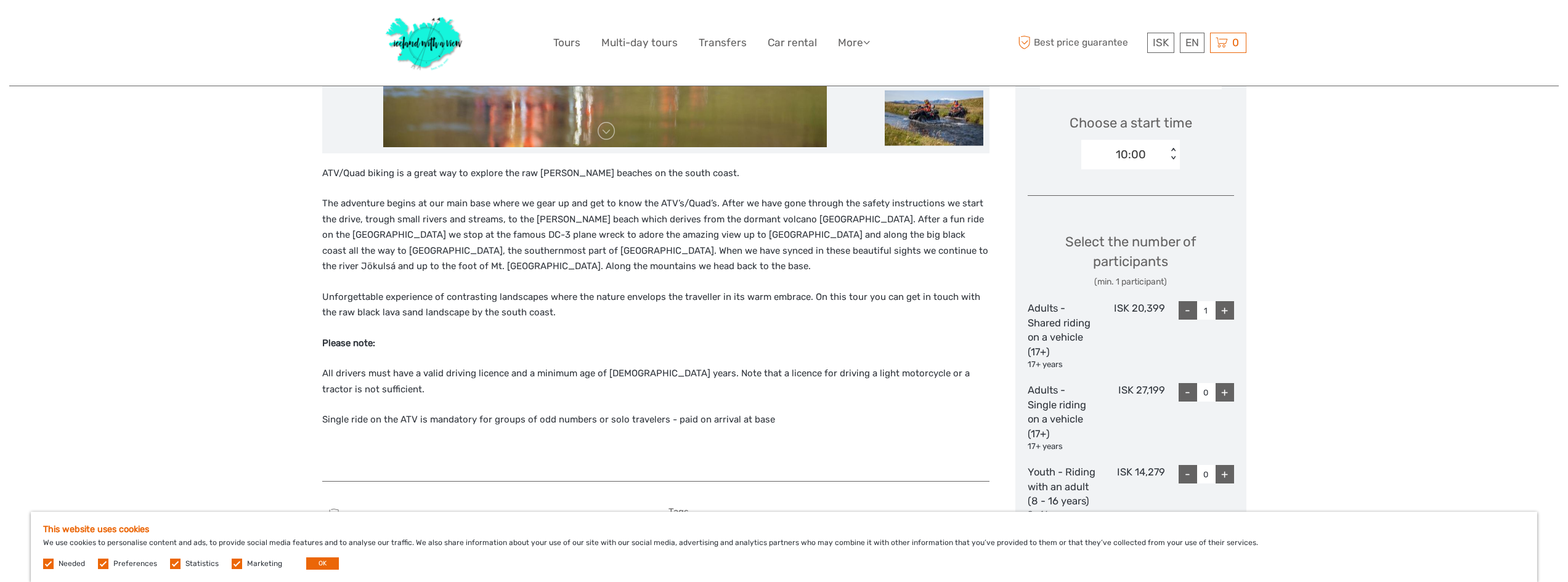
scroll to position [493, 0]
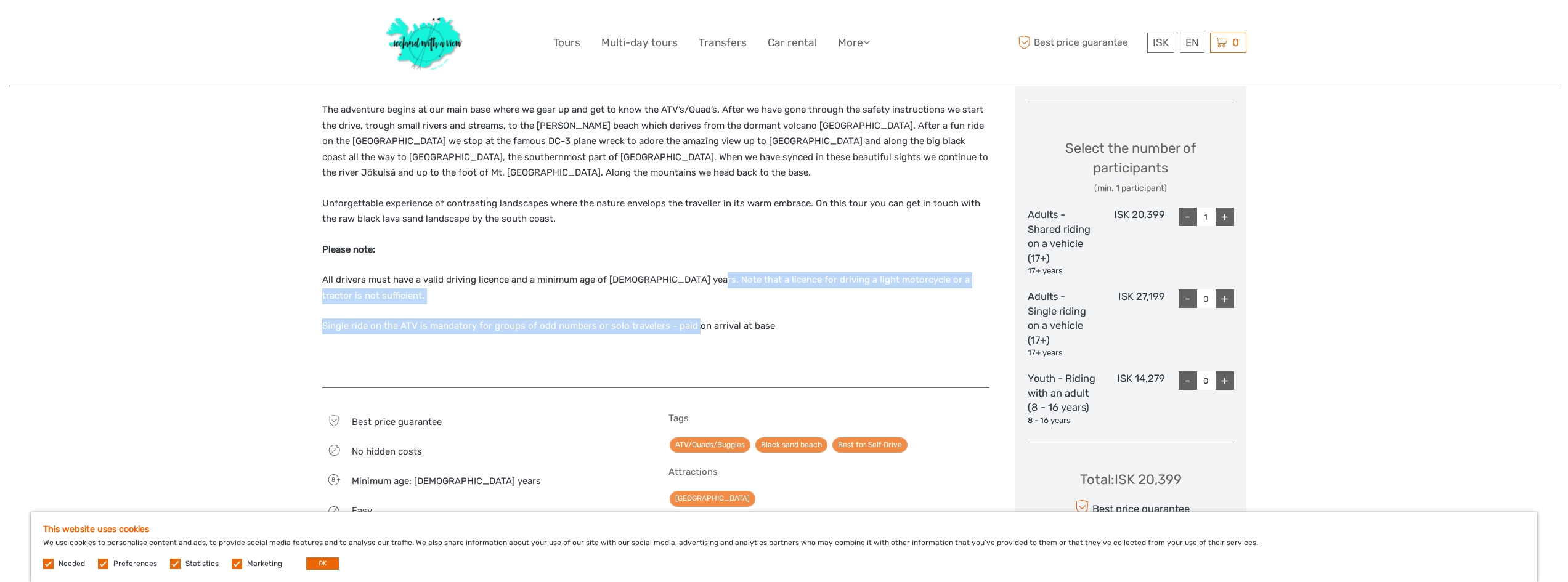
drag, startPoint x: 692, startPoint y: 300, endPoint x: 694, endPoint y: 271, distance: 29.1
click at [694, 271] on div "ATV/Quad biking is a great way to explore the raw [PERSON_NAME] beaches on the …" at bounding box center [655, 224] width 667 height 304
drag, startPoint x: 694, startPoint y: 271, endPoint x: 706, endPoint y: 306, distance: 37.0
click at [706, 306] on div "ATV/Quad biking is a great way to explore the raw [PERSON_NAME] beaches on the …" at bounding box center [655, 224] width 667 height 304
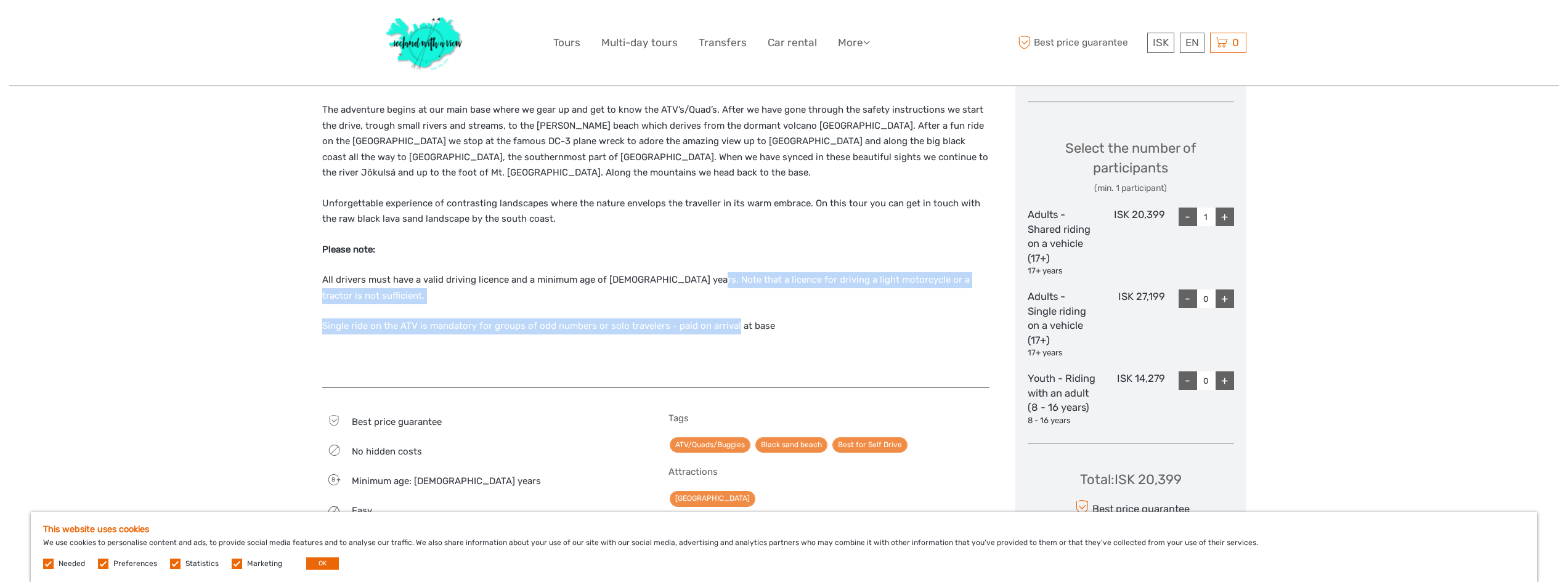
click at [706, 319] on p "Single ride on the ATV is mandatory for groups of odd numbers or solo travelers…" at bounding box center [655, 326] width 667 height 16
drag, startPoint x: 810, startPoint y: 312, endPoint x: 805, endPoint y: 270, distance: 42.3
click at [805, 271] on div "ATV/Quad biking is a great way to explore the raw [PERSON_NAME] beaches on the …" at bounding box center [655, 224] width 667 height 304
click at [805, 270] on div "ATV/Quad biking is a great way to explore the raw [PERSON_NAME] beaches on the …" at bounding box center [655, 224] width 667 height 304
